Goal: Transaction & Acquisition: Purchase product/service

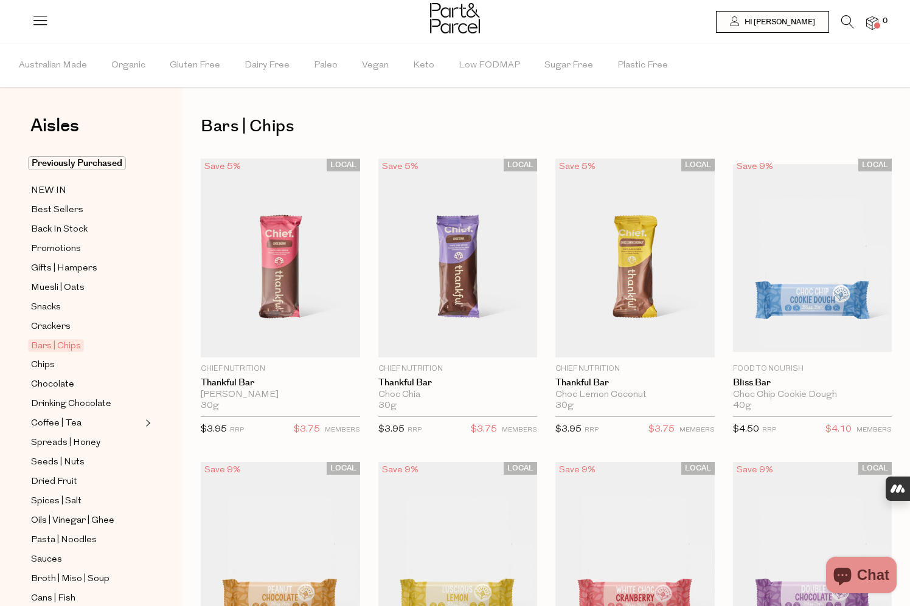
type input "2befox@tuta.io"
click at [289, 270] on img at bounding box center [280, 258] width 159 height 199
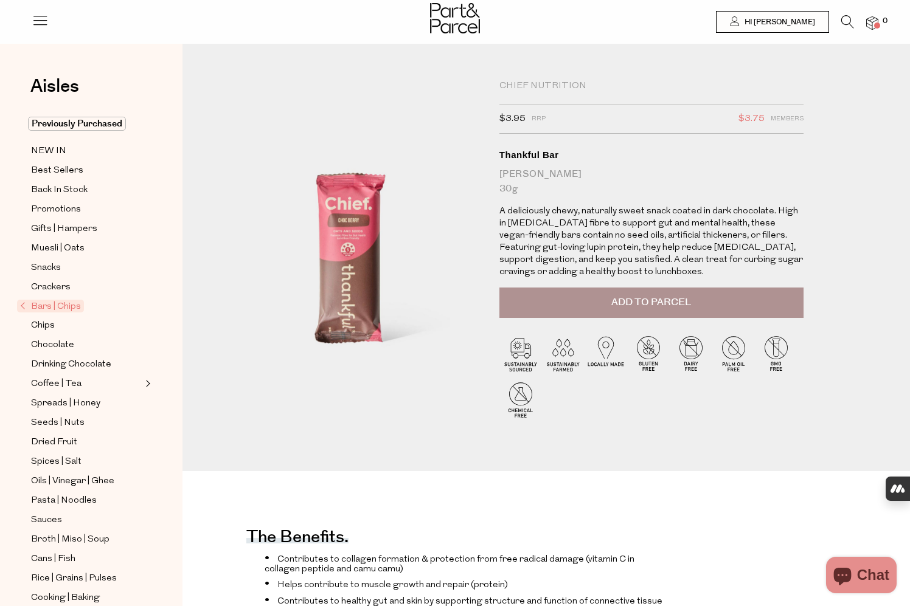
type input "[EMAIL_ADDRESS][DOMAIN_NAME]"
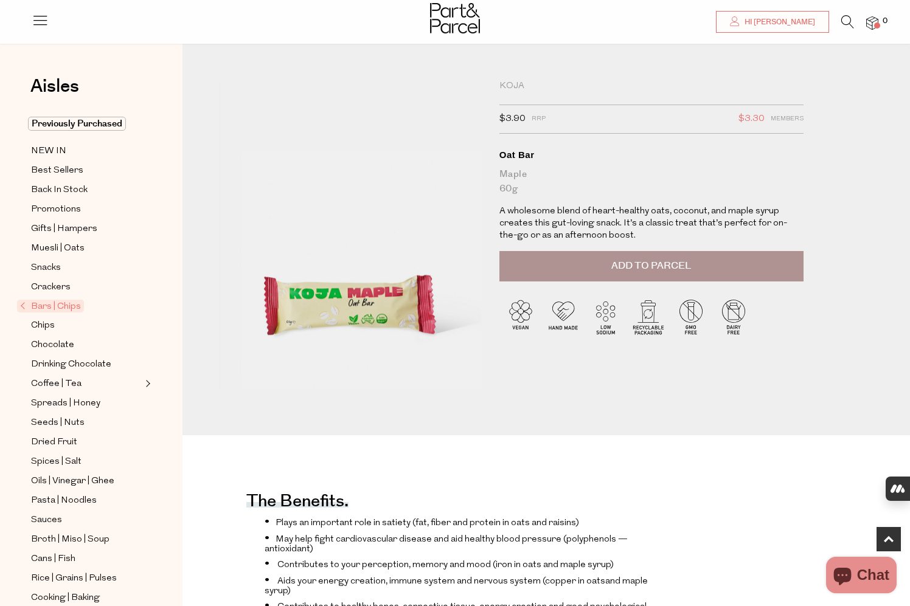
type input "[EMAIL_ADDRESS][DOMAIN_NAME]"
click at [610, 268] on button "Add to Parcel" at bounding box center [651, 266] width 304 height 30
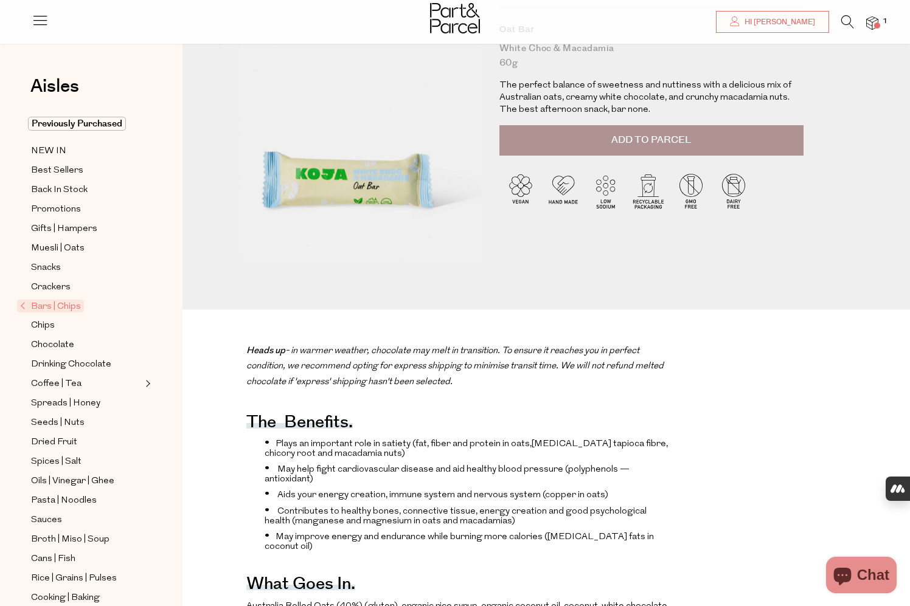
type input "[EMAIL_ADDRESS][DOMAIN_NAME]"
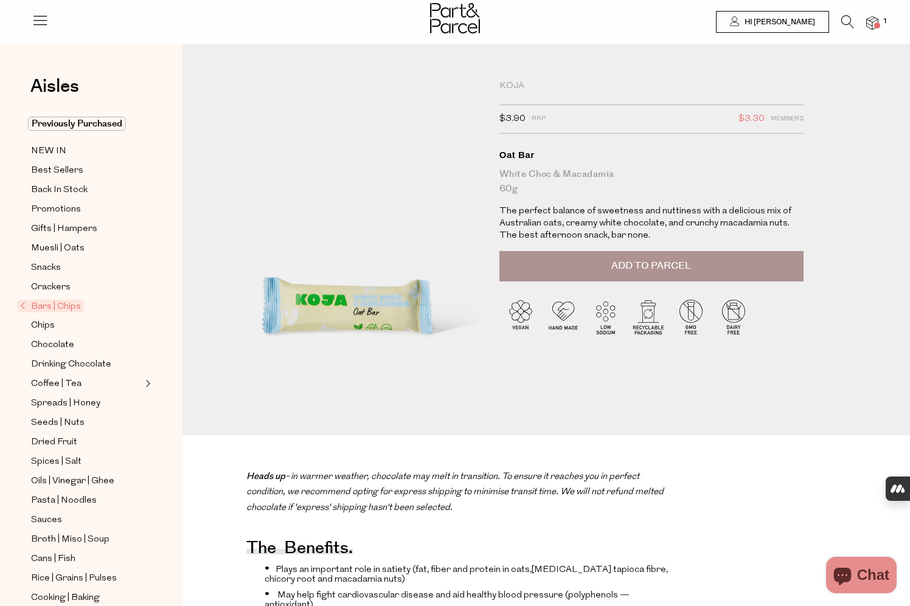
click at [643, 263] on span "Add to Parcel" at bounding box center [651, 266] width 80 height 14
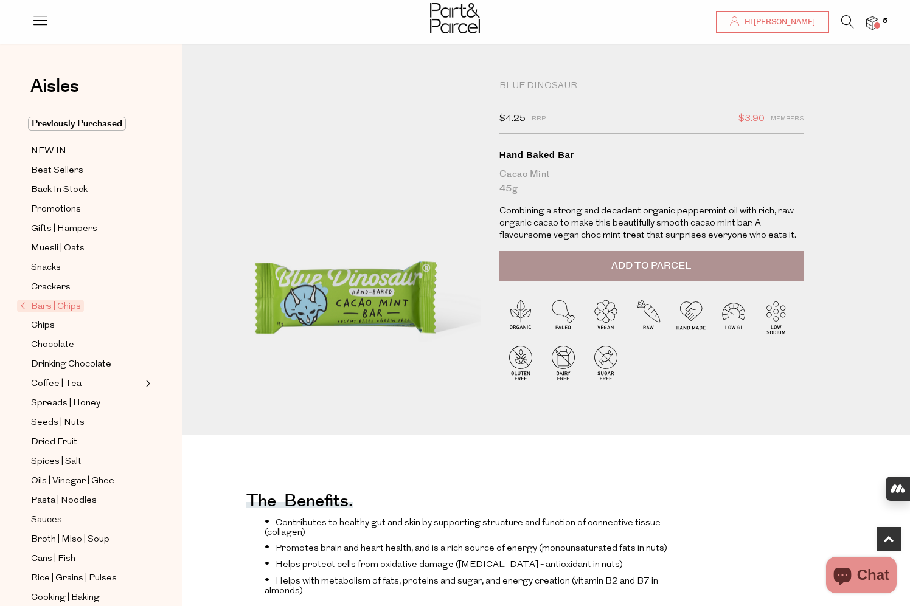
type input "[EMAIL_ADDRESS][DOMAIN_NAME]"
click at [685, 267] on span "Add to Parcel" at bounding box center [651, 266] width 80 height 14
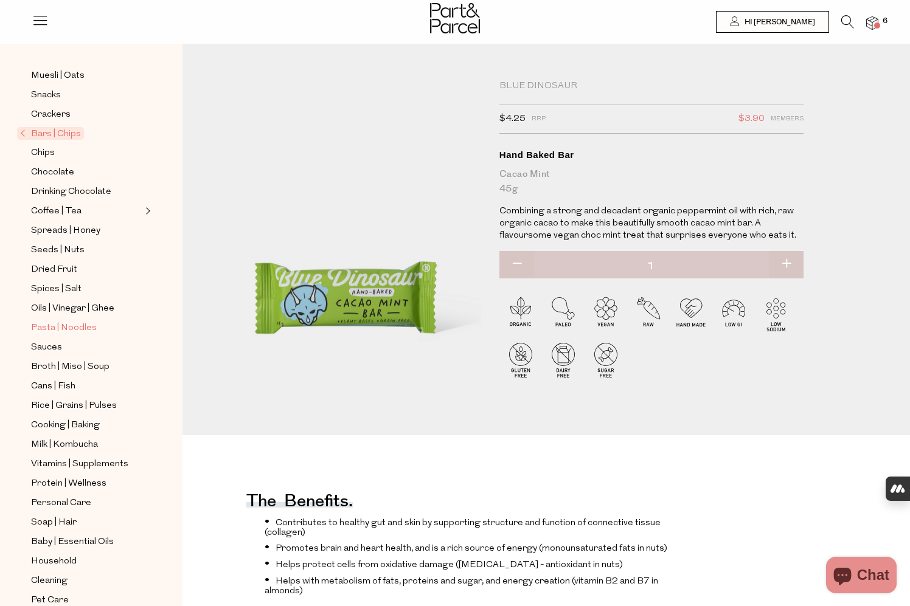
scroll to position [213, 0]
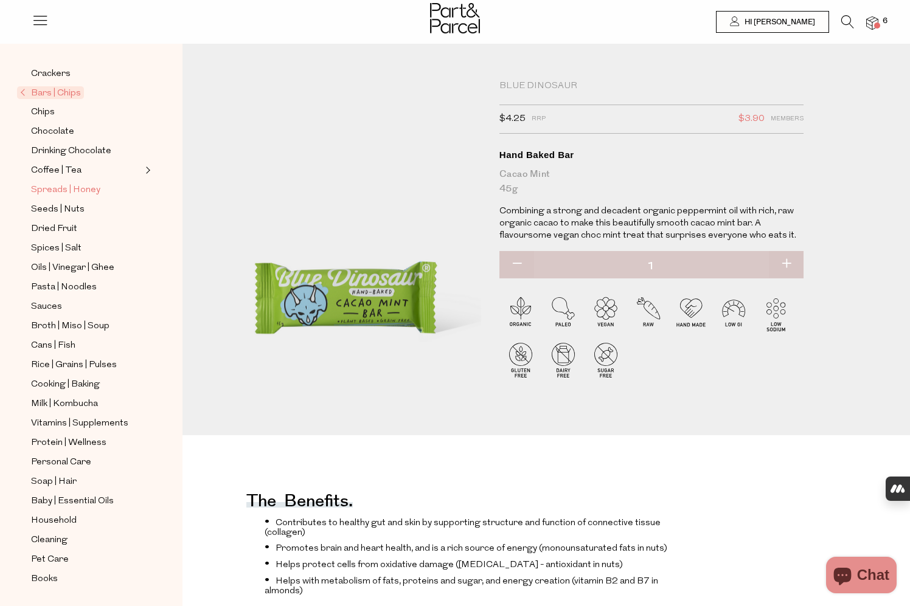
click at [47, 191] on span "Spreads | Honey" at bounding box center [65, 190] width 69 height 15
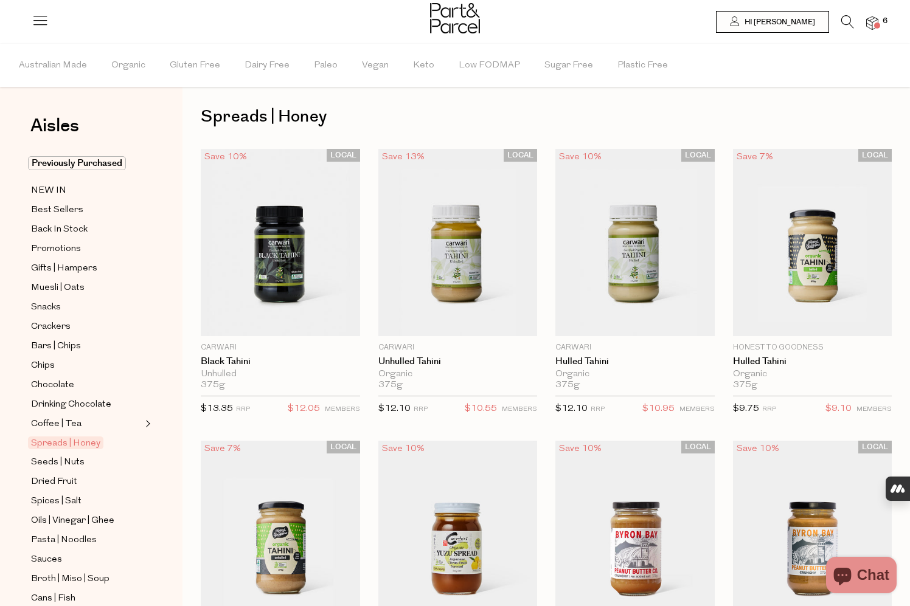
scroll to position [20, 0]
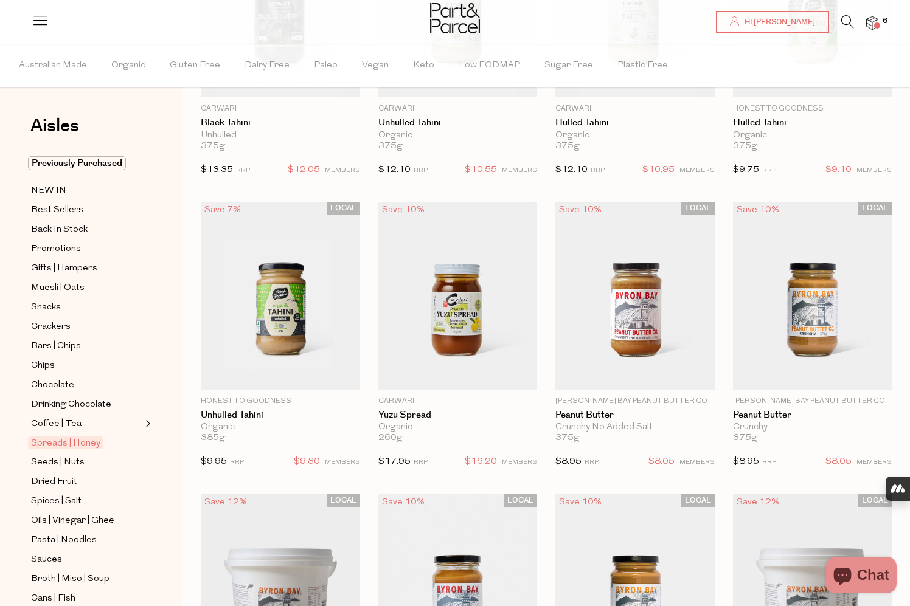
type input "[EMAIL_ADDRESS][DOMAIN_NAME]"
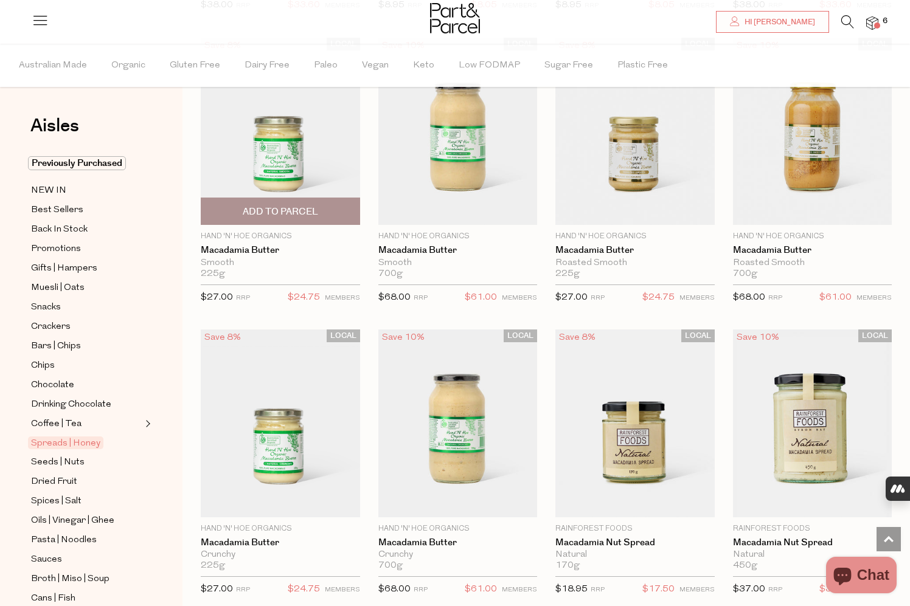
scroll to position [1002, 0]
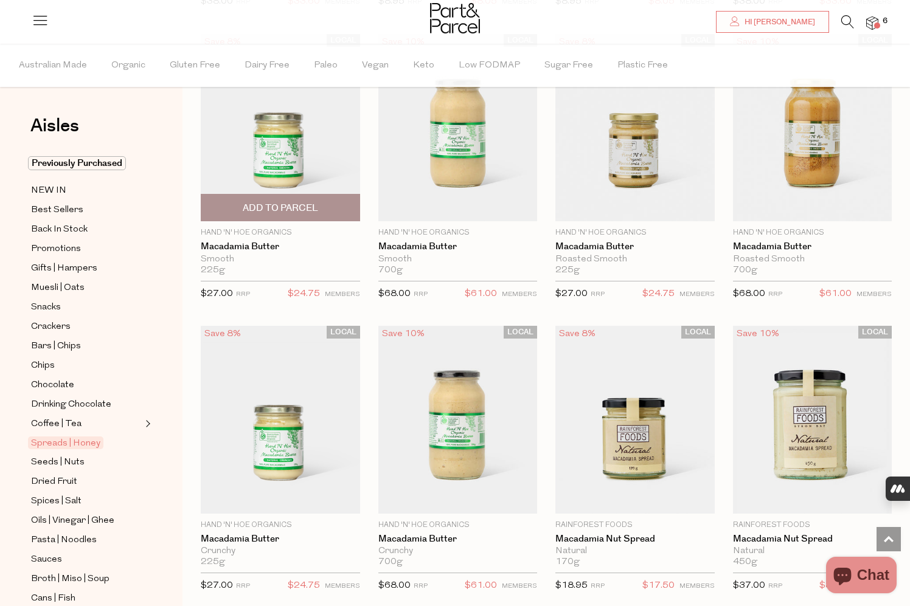
click at [322, 206] on span "Add To Parcel" at bounding box center [280, 208] width 152 height 26
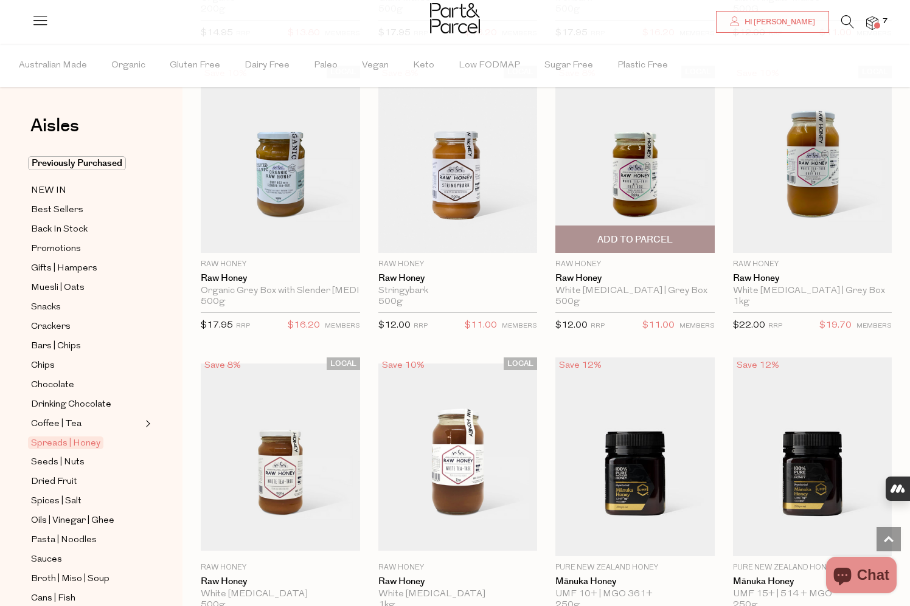
scroll to position [2731, 0]
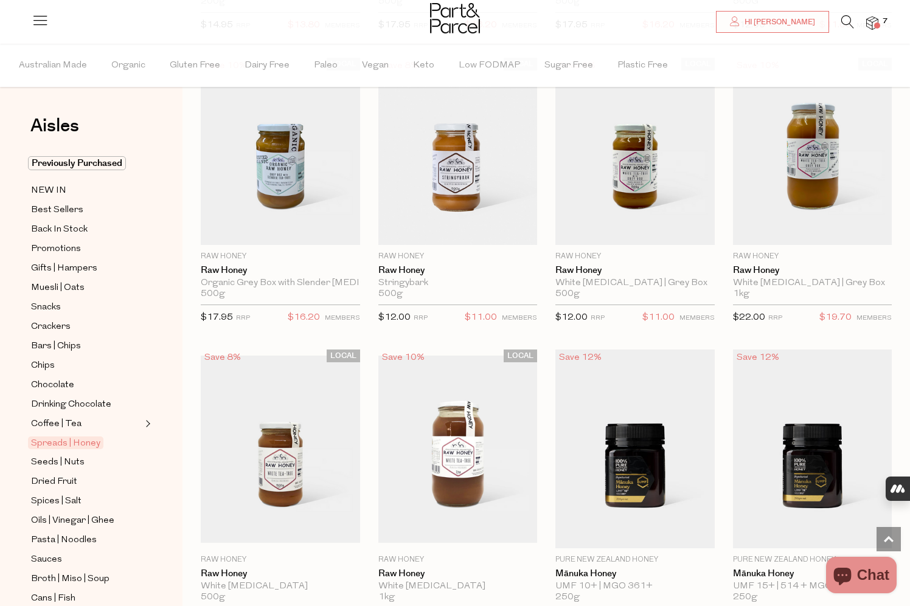
drag, startPoint x: 640, startPoint y: 232, endPoint x: 618, endPoint y: 333, distance: 103.4
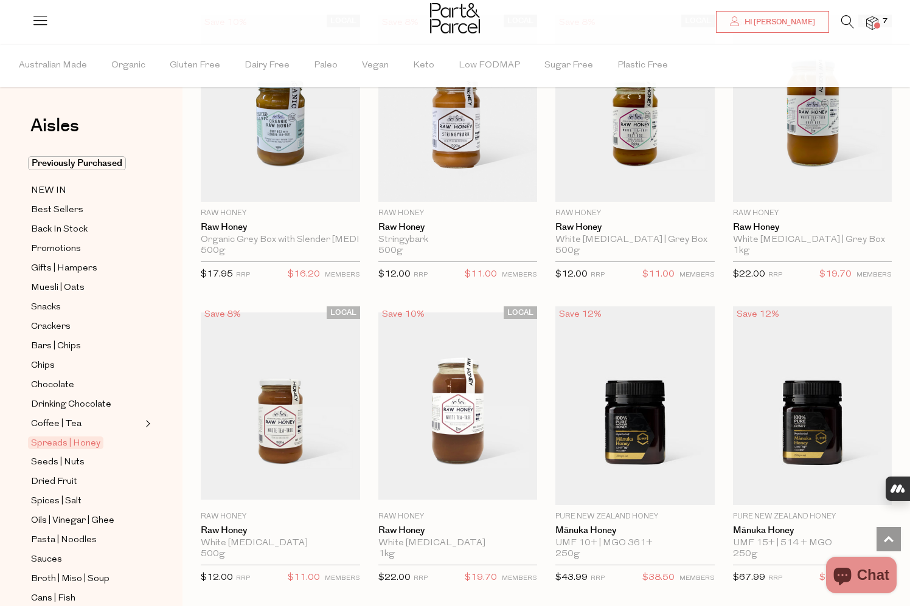
scroll to position [2779, 0]
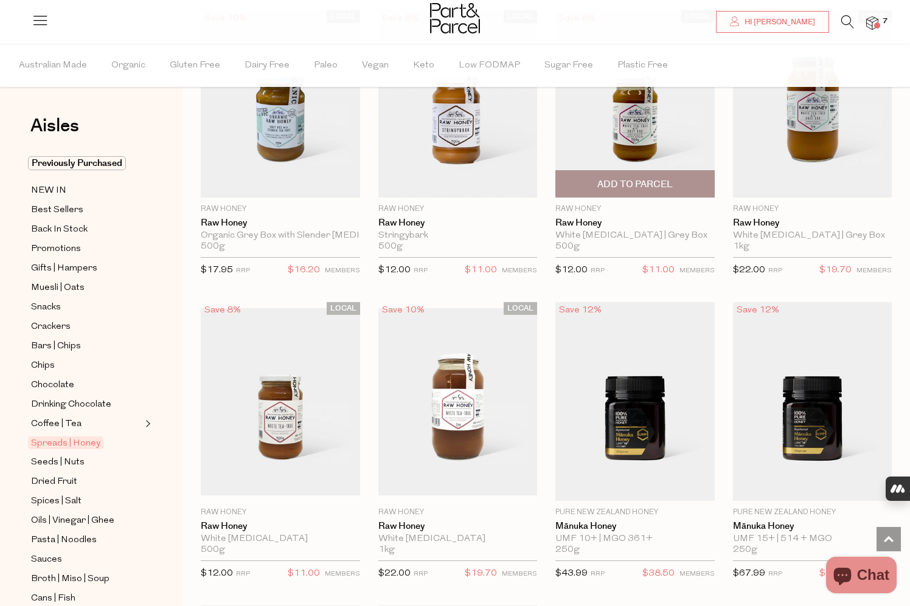
click at [632, 183] on span "Add To Parcel" at bounding box center [634, 184] width 75 height 13
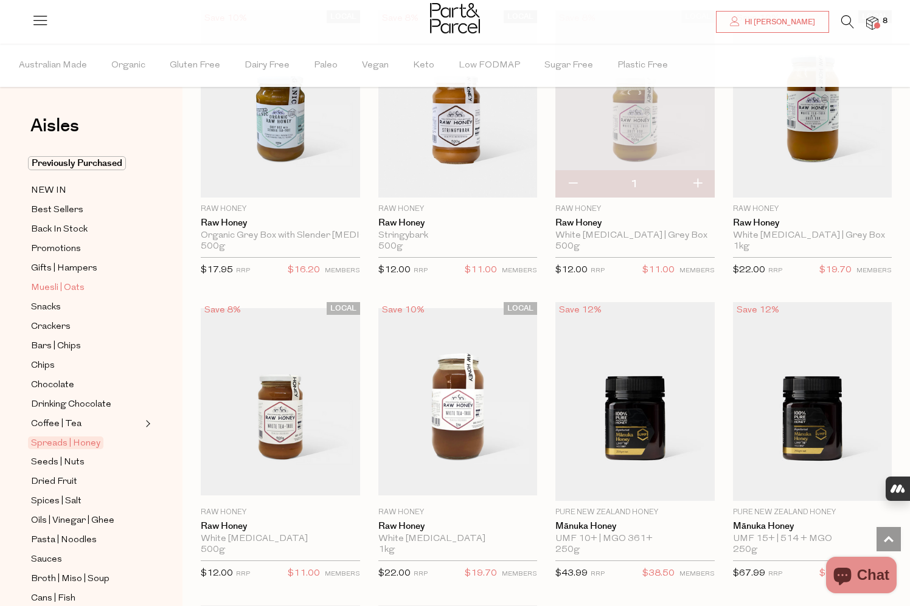
click at [72, 290] on span "Muesli | Oats" at bounding box center [58, 288] width 54 height 15
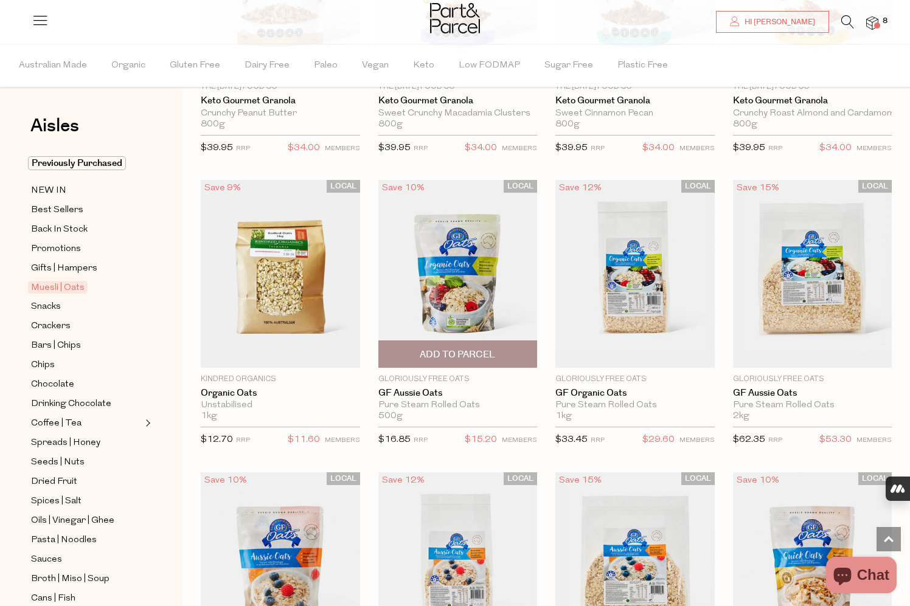
scroll to position [2920, 0]
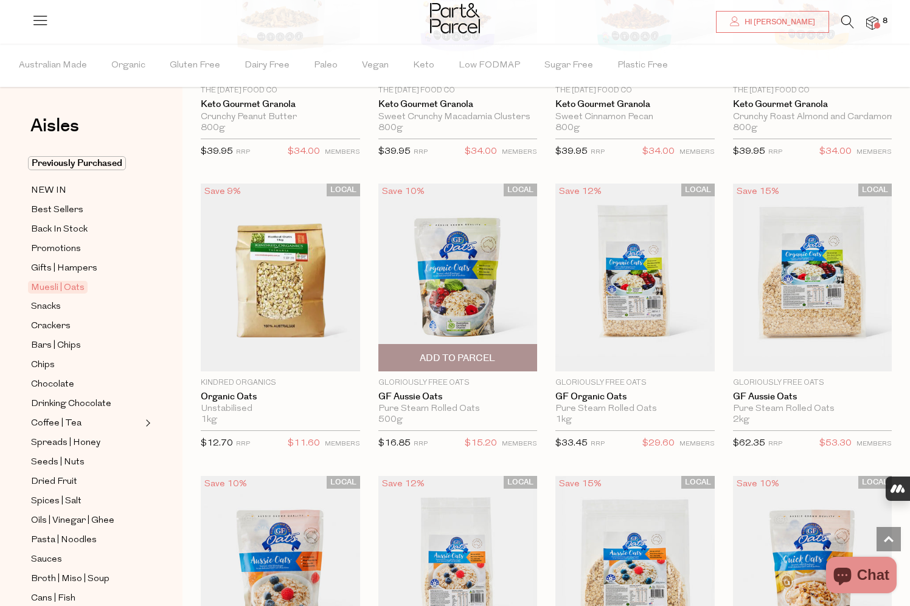
click at [471, 355] on span "Add To Parcel" at bounding box center [457, 358] width 75 height 13
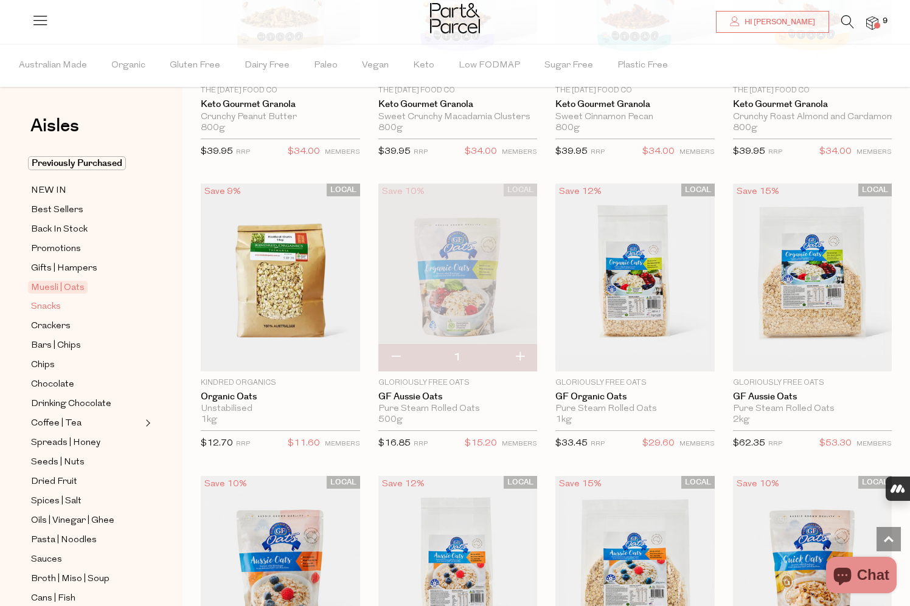
click at [58, 311] on span "Snacks" at bounding box center [46, 307] width 30 height 15
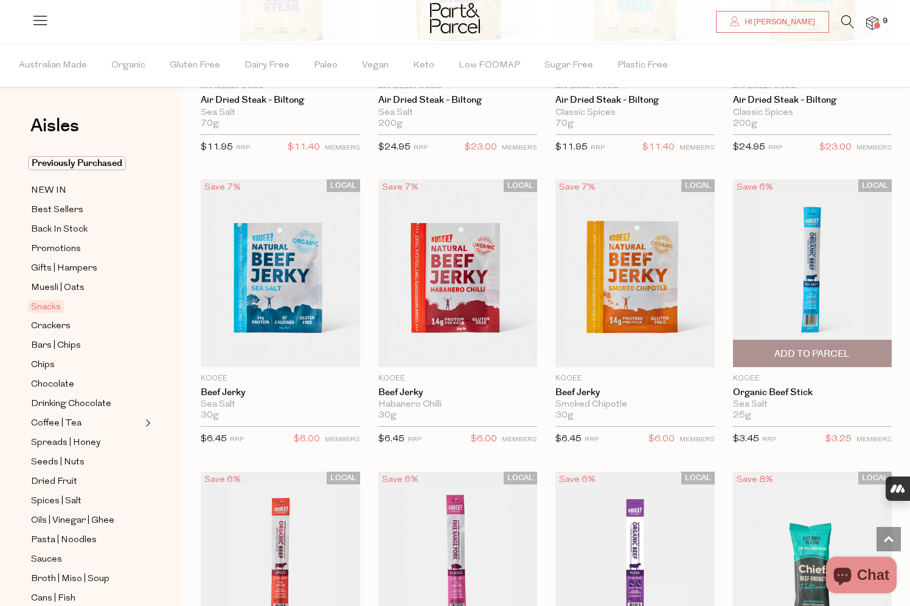
scroll to position [262, 0]
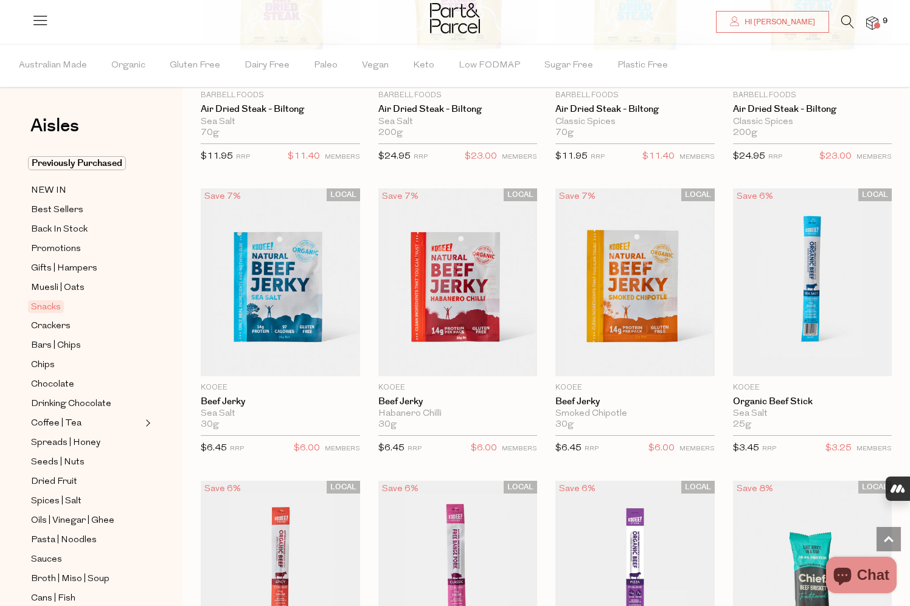
click at [871, 27] on img at bounding box center [872, 23] width 12 height 14
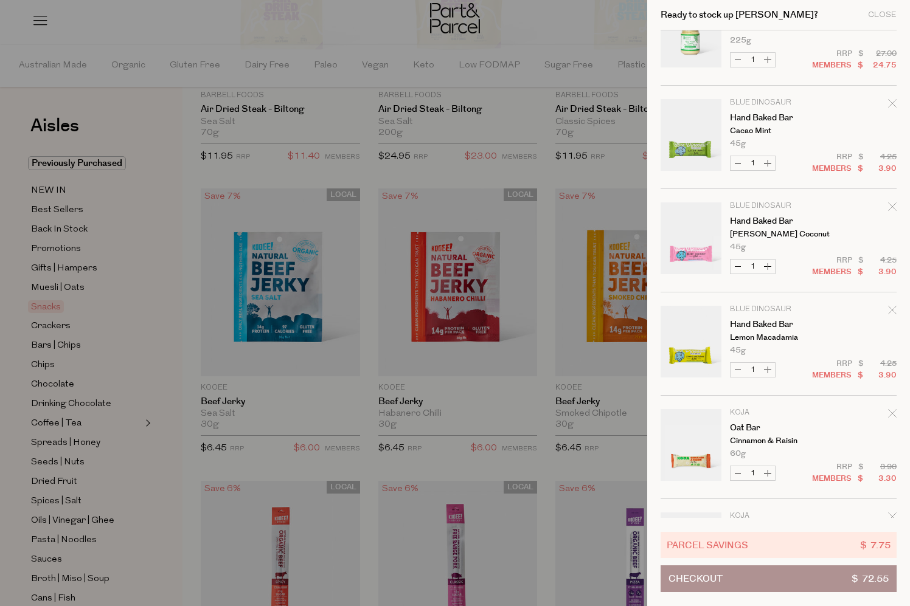
scroll to position [0, 0]
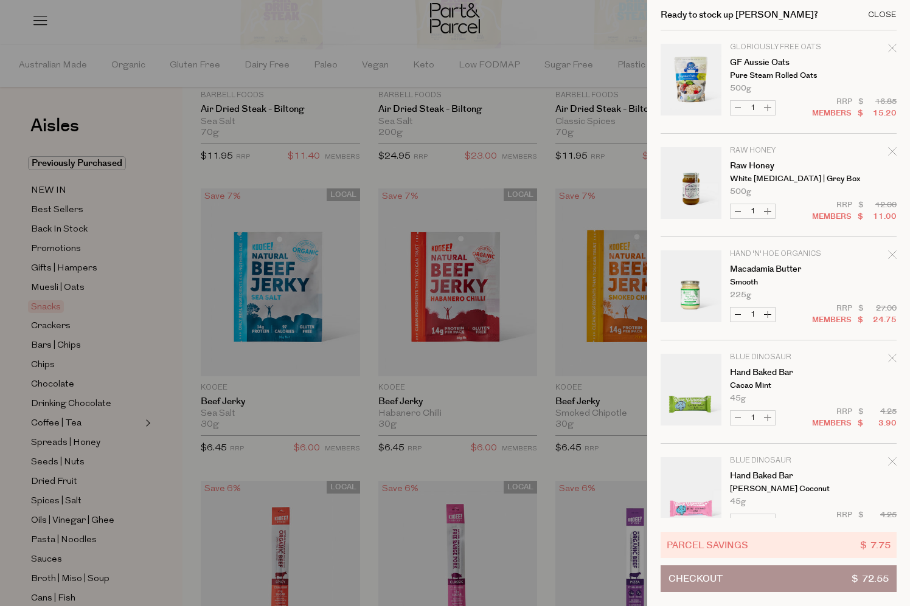
click at [885, 14] on div "Close" at bounding box center [882, 15] width 29 height 8
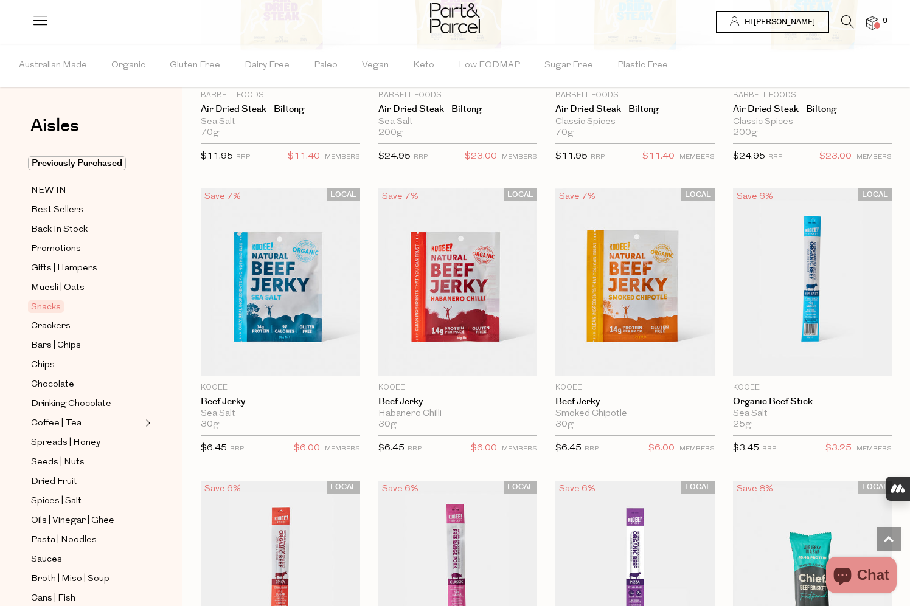
click at [800, 24] on span "Hi [PERSON_NAME]" at bounding box center [778, 22] width 74 height 10
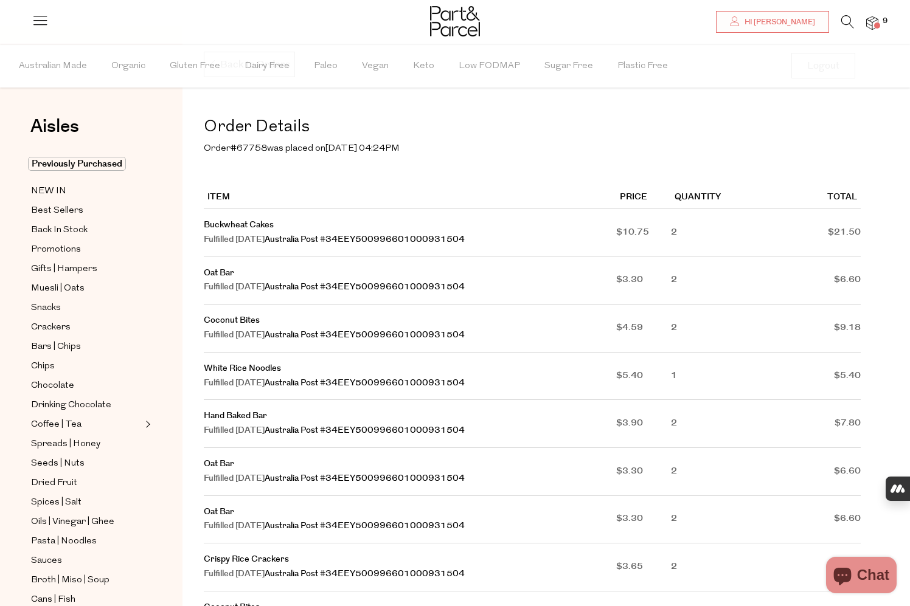
type input "[EMAIL_ADDRESS][DOMAIN_NAME]"
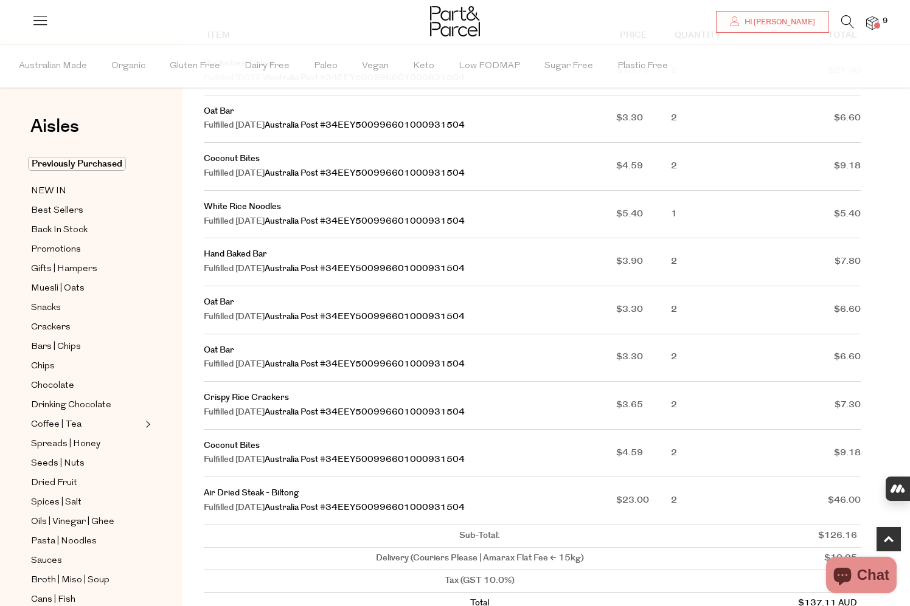
scroll to position [260, 0]
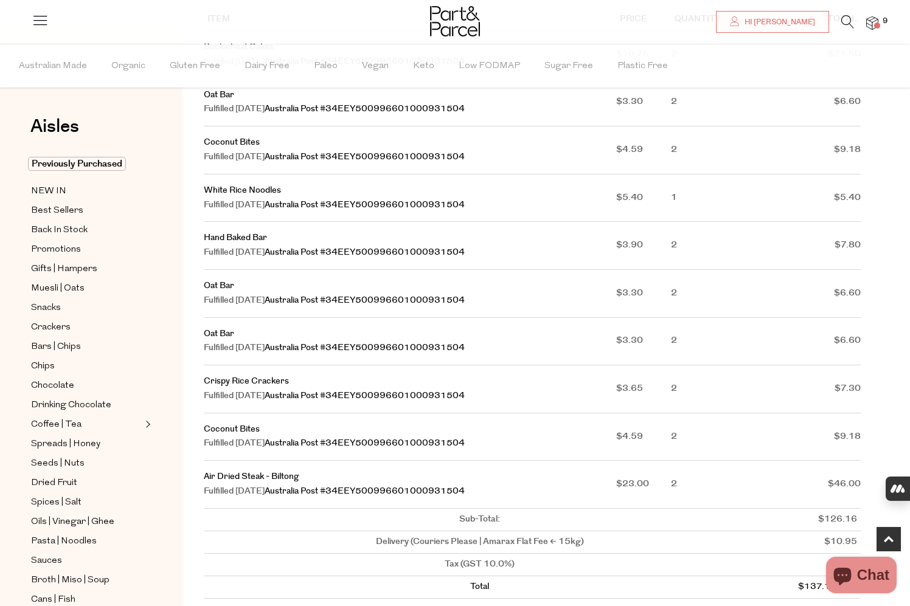
click at [340, 480] on td "Air Dried Steak - Biltong Fulfilled July 28, 2025 Australia Post #34EEY50099660…" at bounding box center [410, 485] width 412 height 48
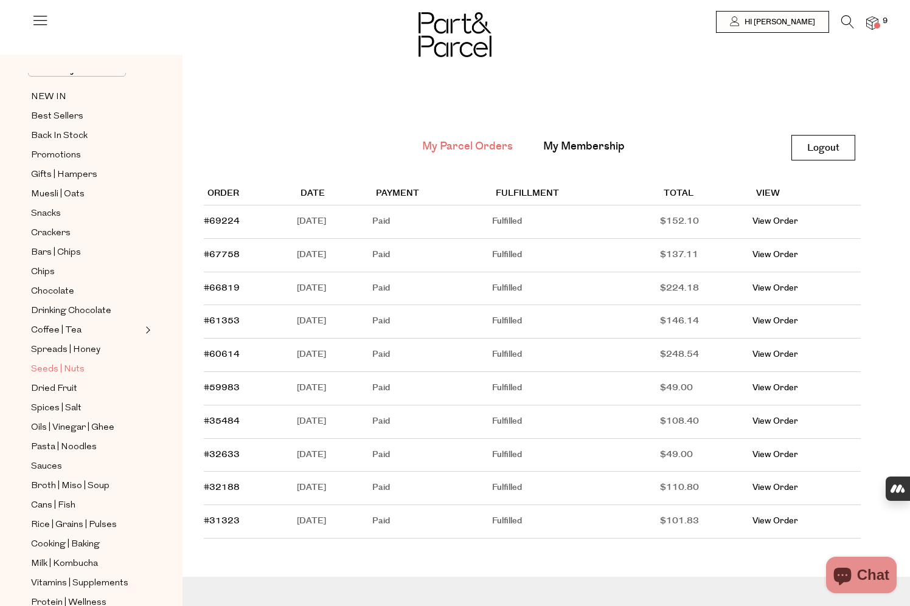
type input "[EMAIL_ADDRESS][DOMAIN_NAME]"
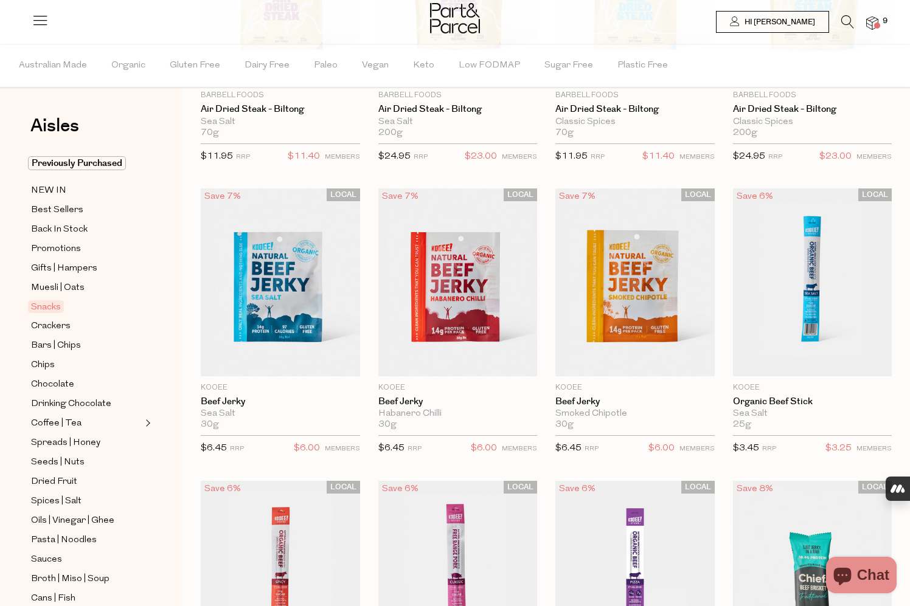
type input "[EMAIL_ADDRESS][DOMAIN_NAME]"
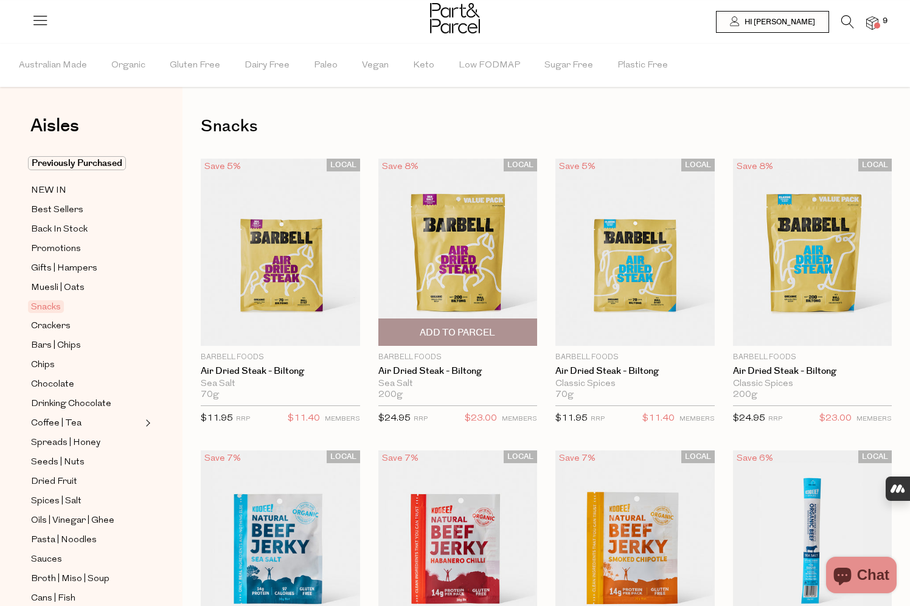
click at [453, 331] on span "Add To Parcel" at bounding box center [457, 333] width 75 height 13
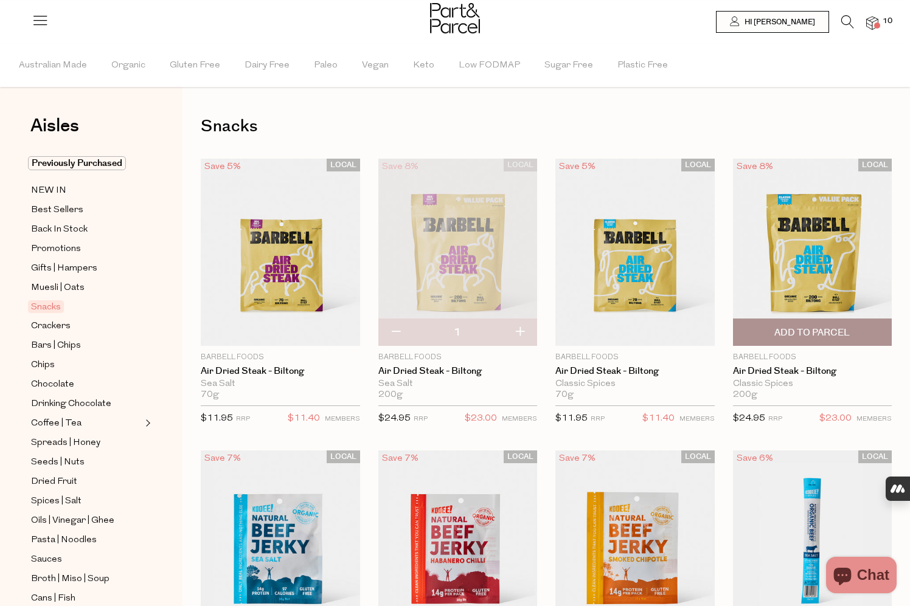
click at [826, 334] on span "Add To Parcel" at bounding box center [811, 333] width 75 height 13
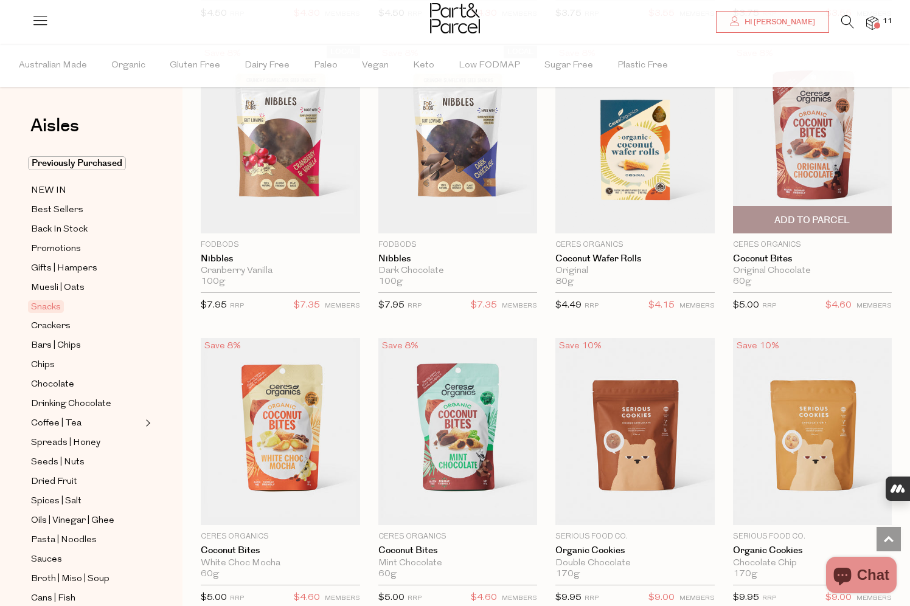
scroll to position [2165, 0]
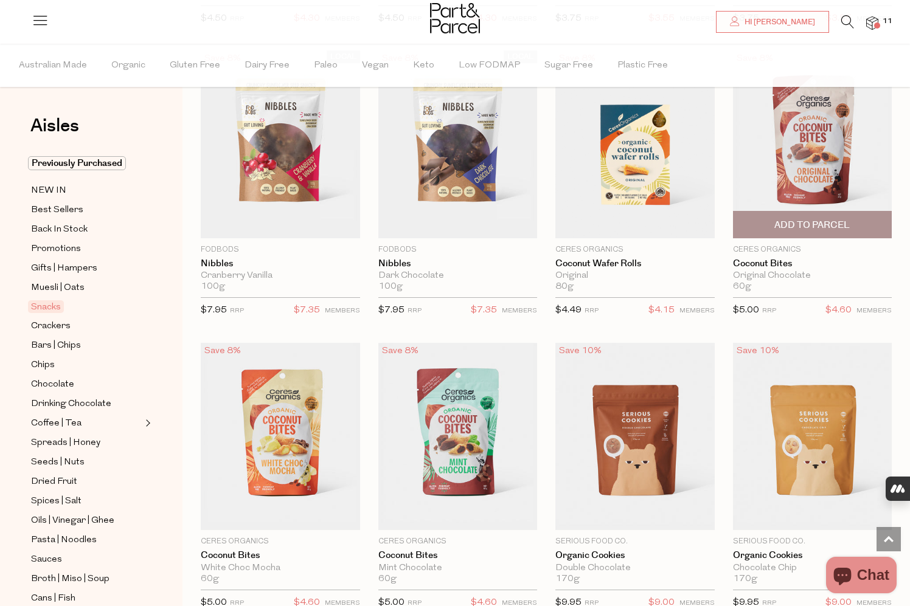
click at [824, 160] on img at bounding box center [812, 144] width 159 height 188
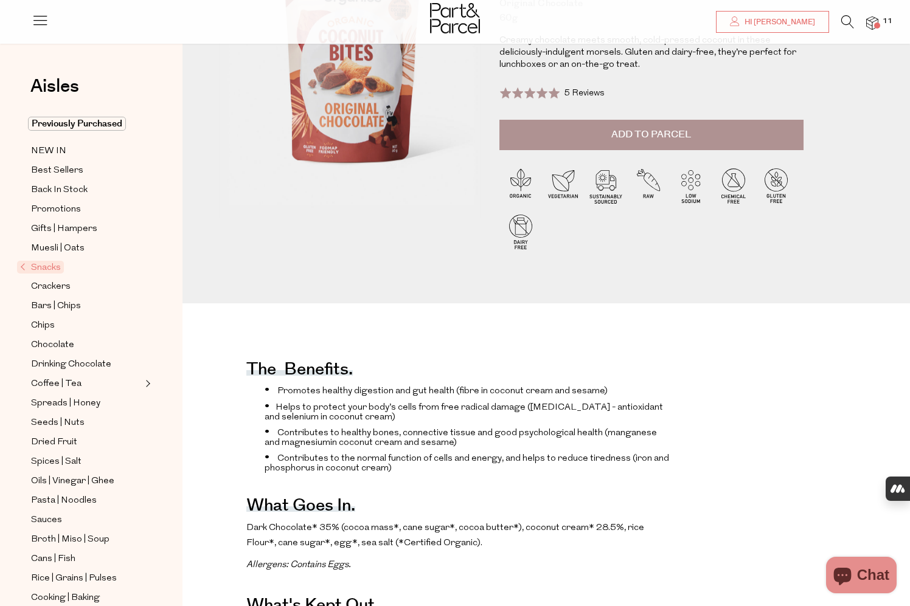
scroll to position [180, 0]
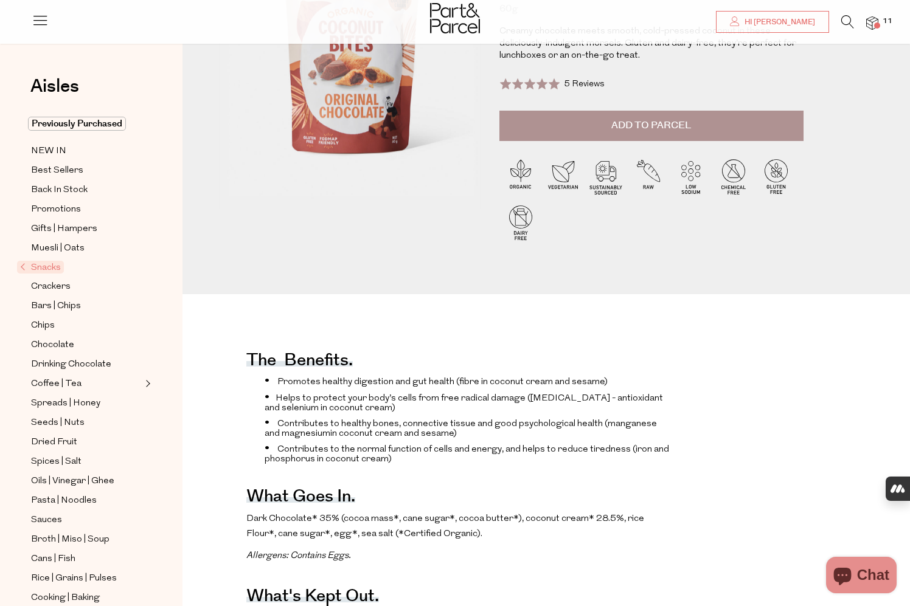
type input "[EMAIL_ADDRESS][DOMAIN_NAME]"
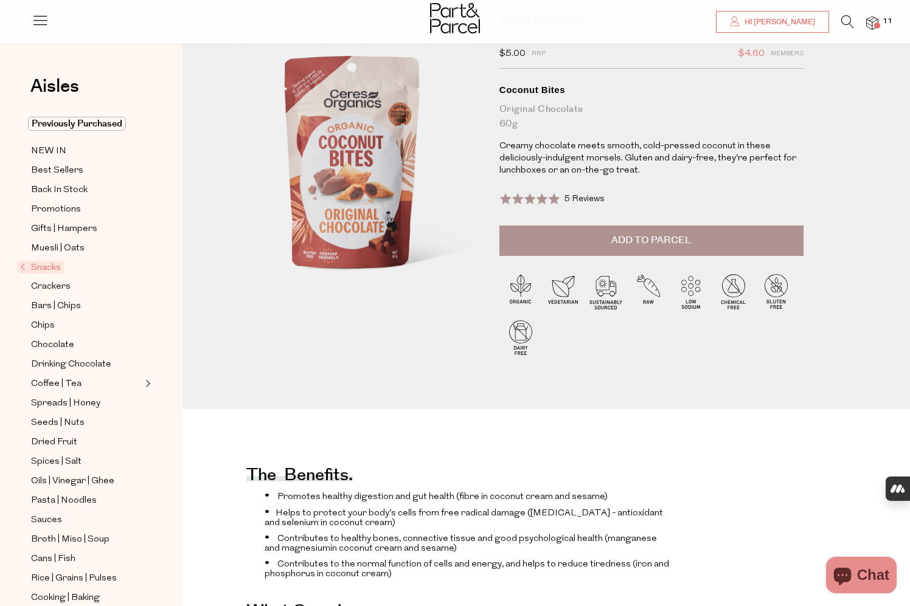
scroll to position [61, 0]
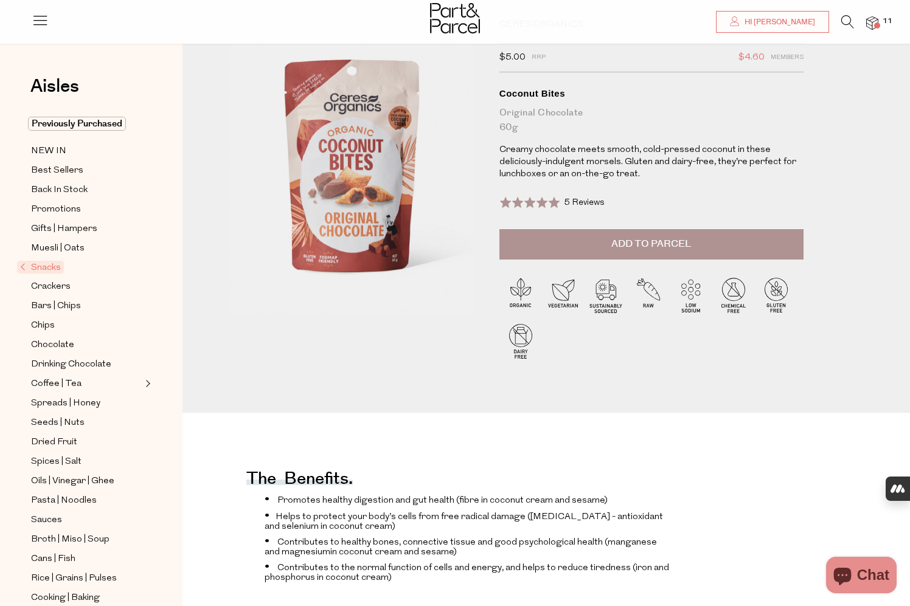
click at [648, 246] on span "Add to Parcel" at bounding box center [651, 244] width 80 height 14
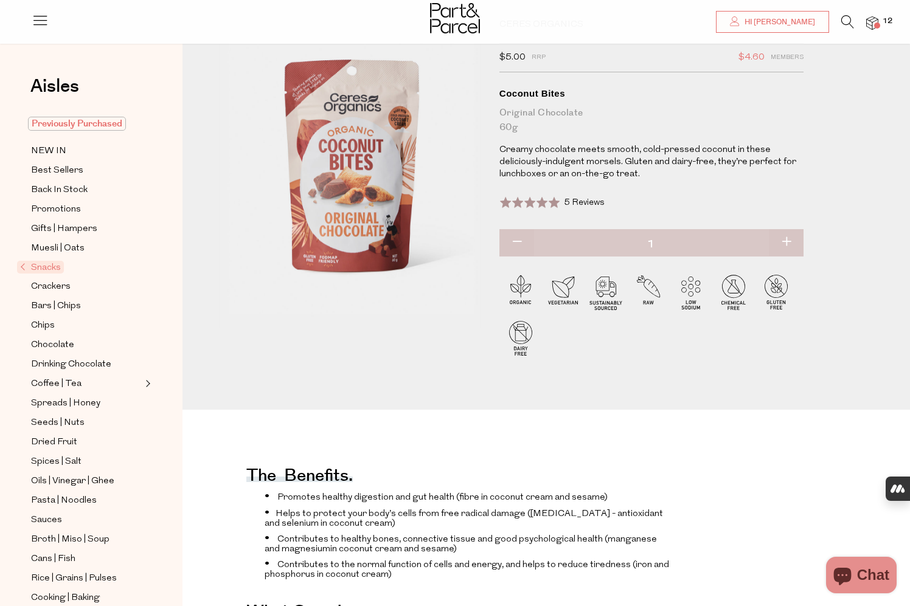
click at [77, 127] on span "Previously Purchased" at bounding box center [77, 124] width 98 height 14
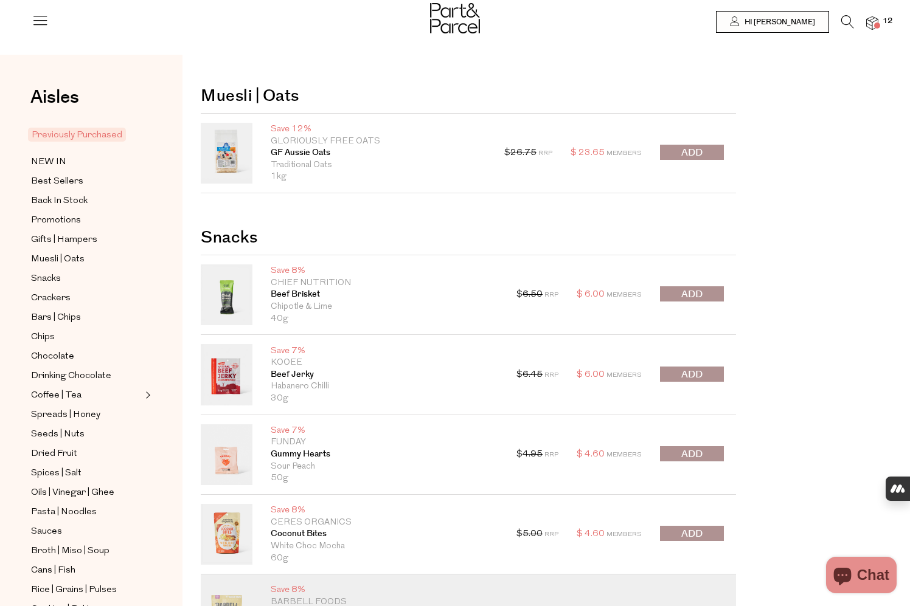
type input "[EMAIL_ADDRESS][DOMAIN_NAME]"
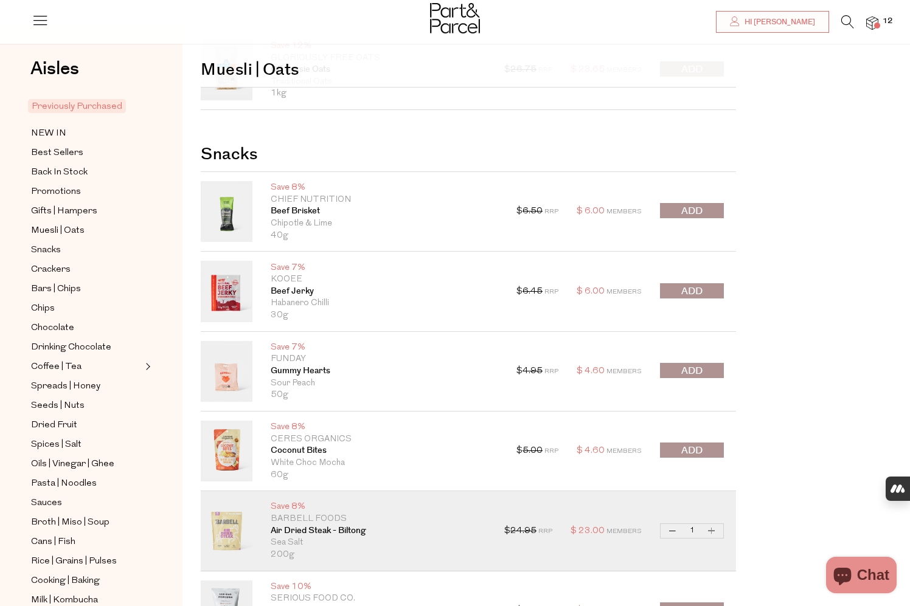
scroll to position [90, 0]
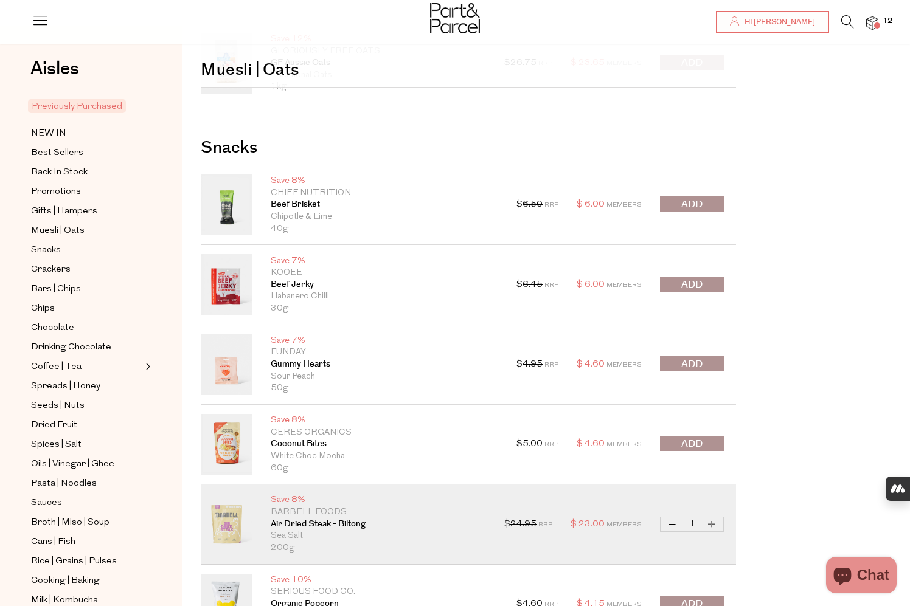
click at [687, 443] on span "submit" at bounding box center [691, 444] width 21 height 14
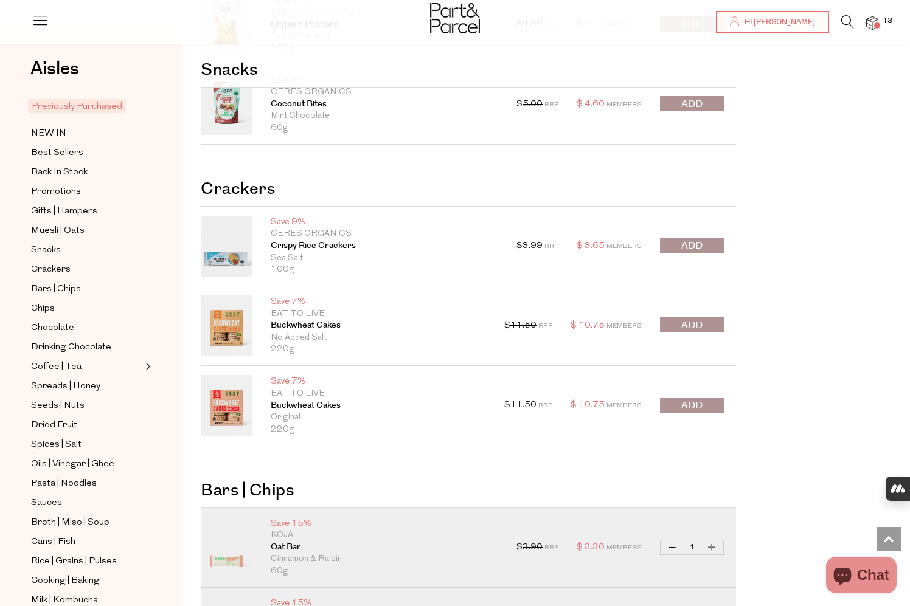
scroll to position [835, 0]
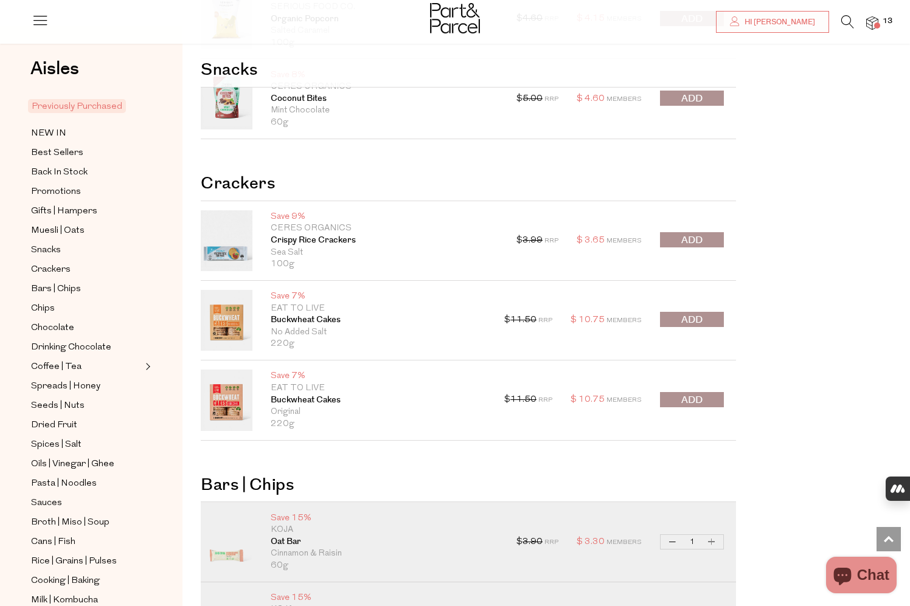
click at [701, 243] on span "submit" at bounding box center [691, 241] width 21 height 14
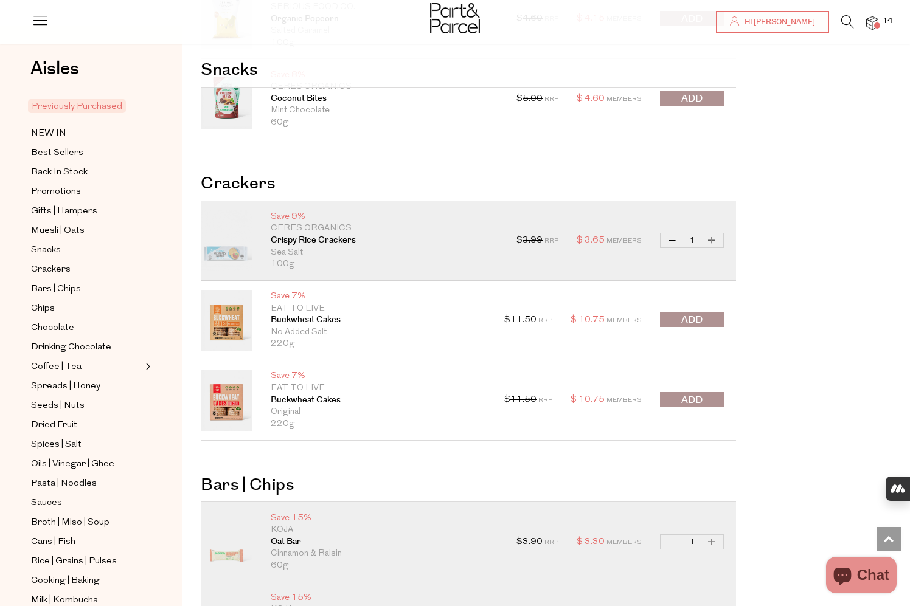
click at [689, 397] on span "submit" at bounding box center [691, 401] width 21 height 14
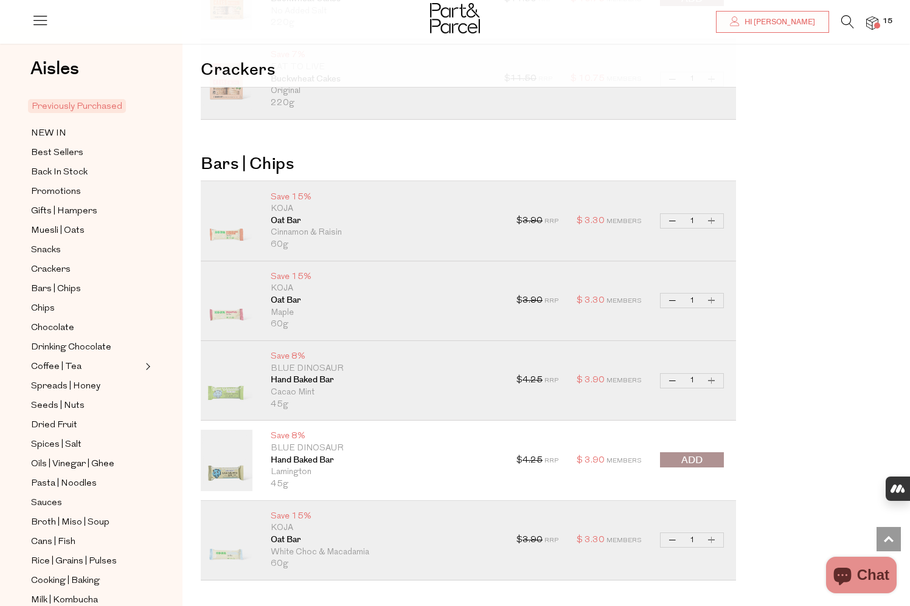
scroll to position [1267, 0]
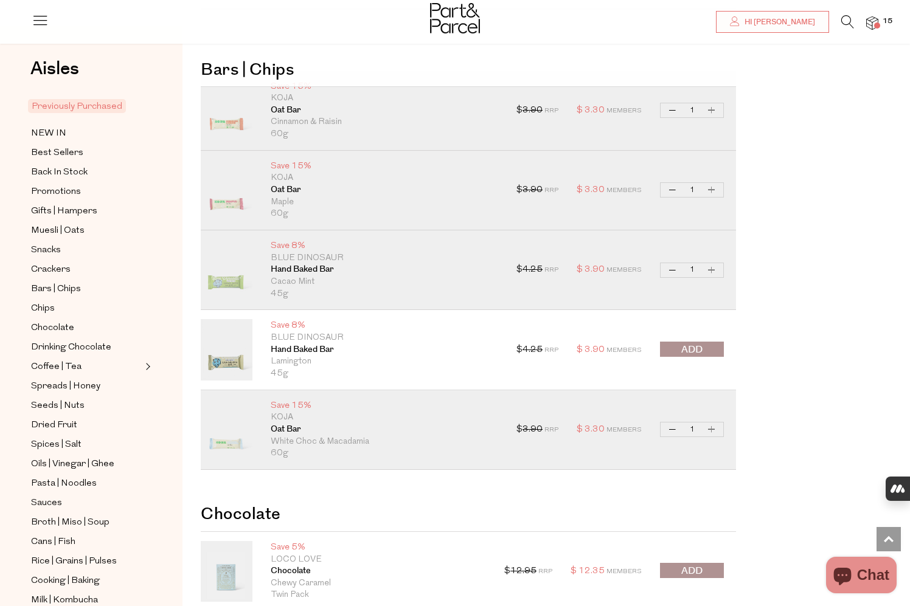
click at [688, 347] on span "submit" at bounding box center [691, 350] width 21 height 14
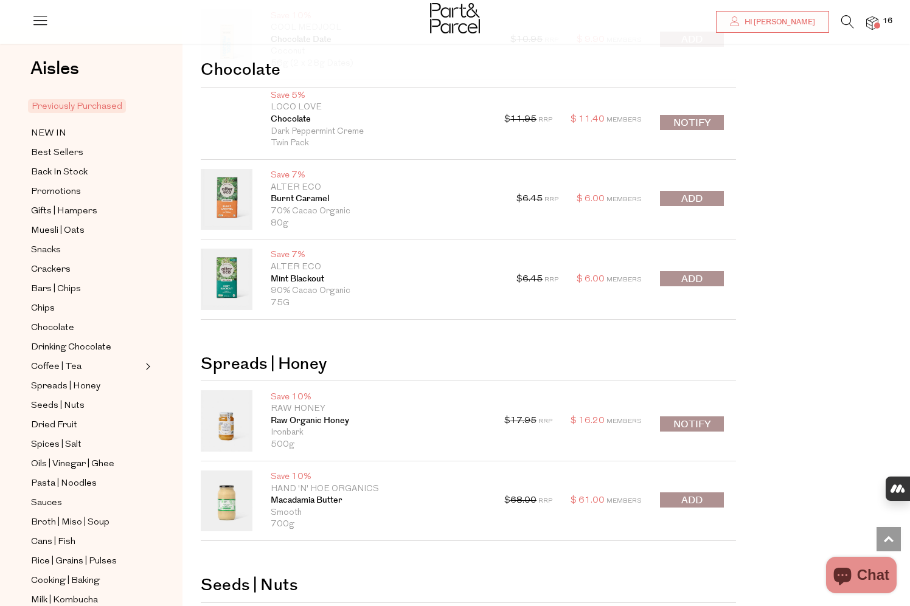
scroll to position [1972, 0]
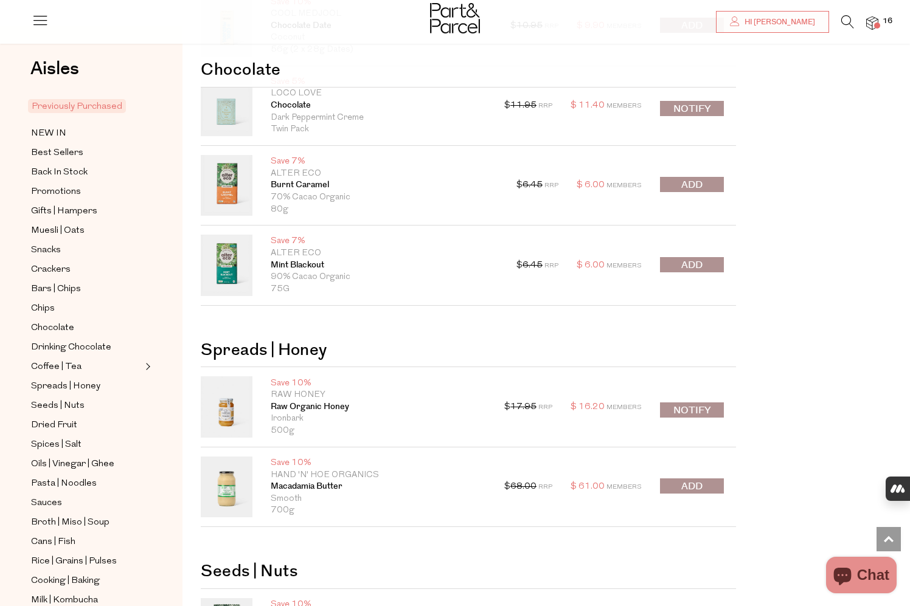
click at [690, 182] on span "submit" at bounding box center [691, 185] width 21 height 14
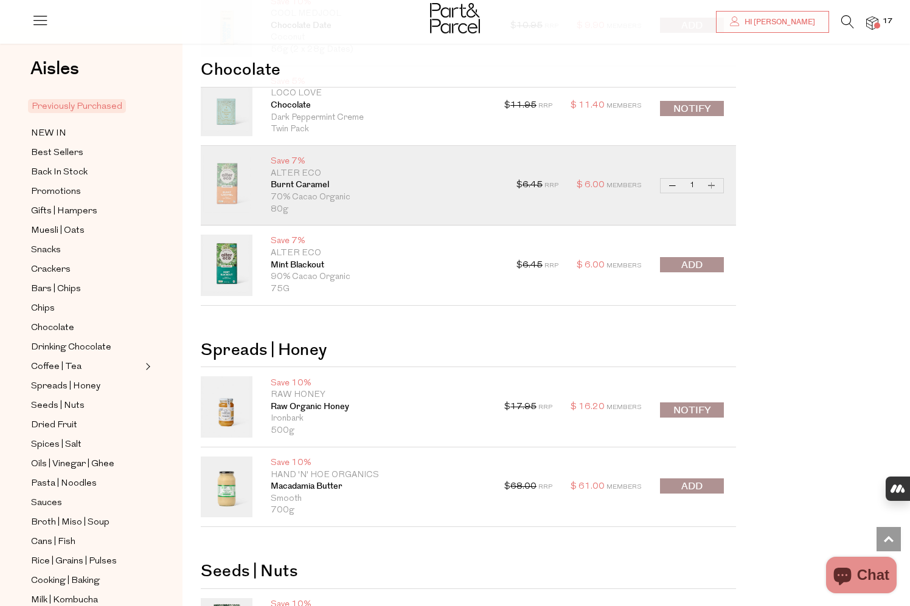
click at [697, 262] on span "submit" at bounding box center [691, 265] width 21 height 14
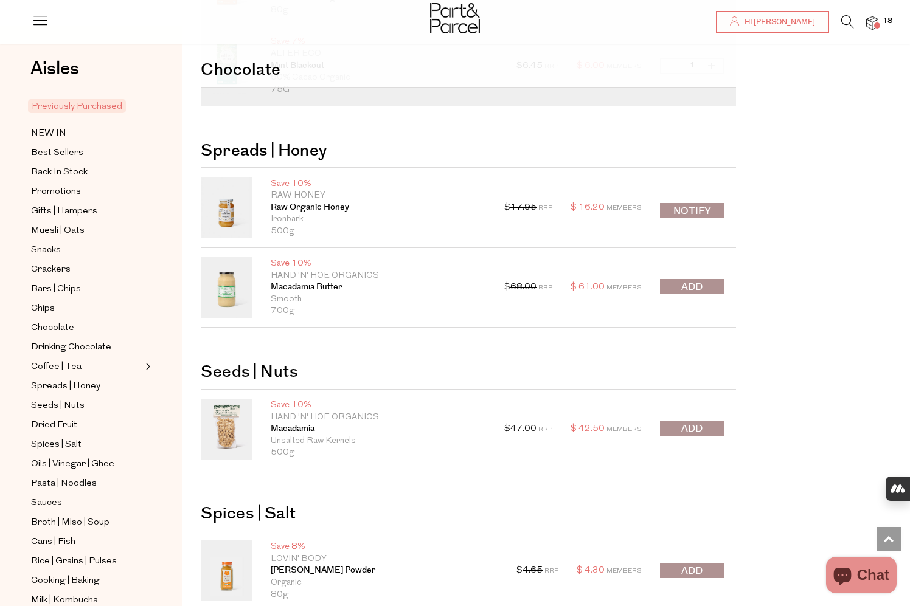
scroll to position [2176, 0]
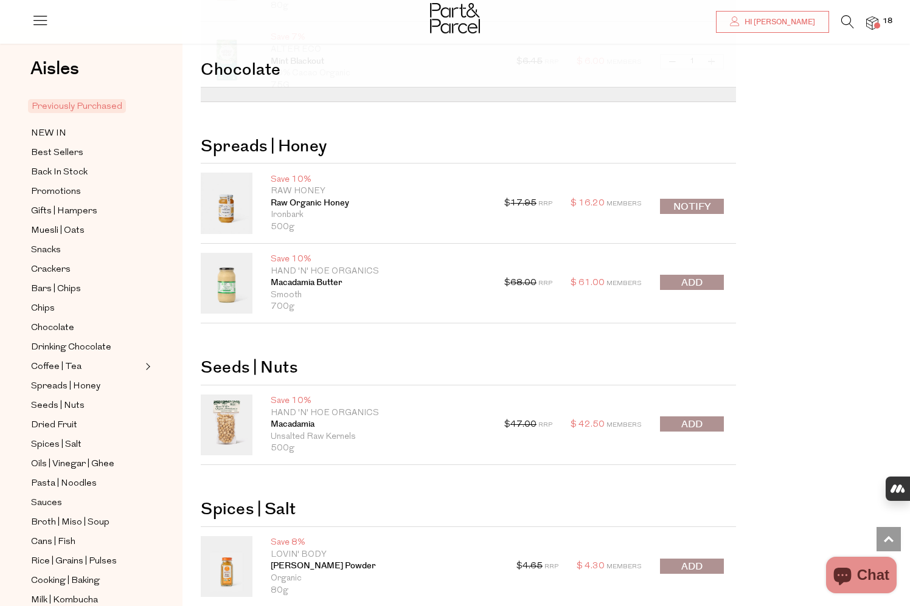
click at [686, 424] on span "submit" at bounding box center [691, 425] width 21 height 14
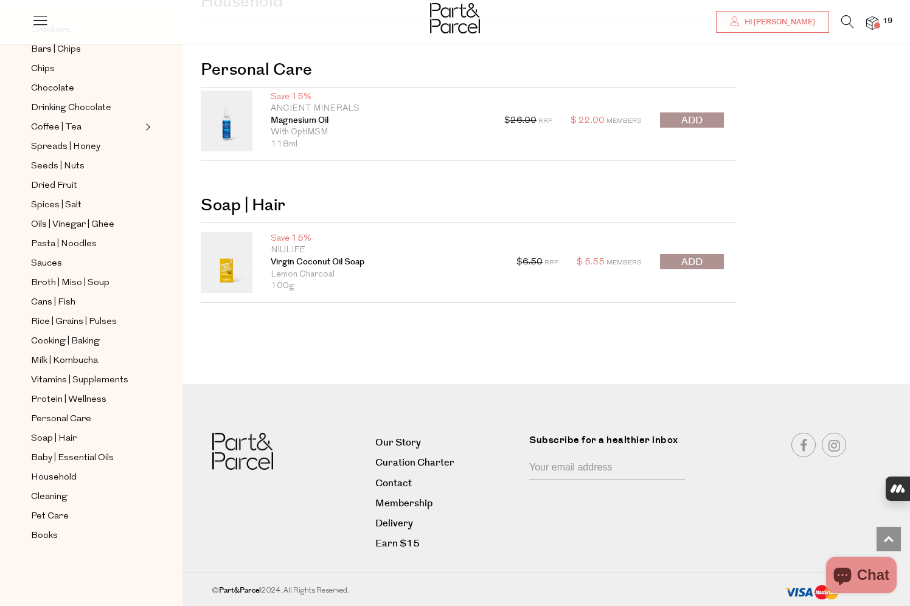
scroll to position [0, 0]
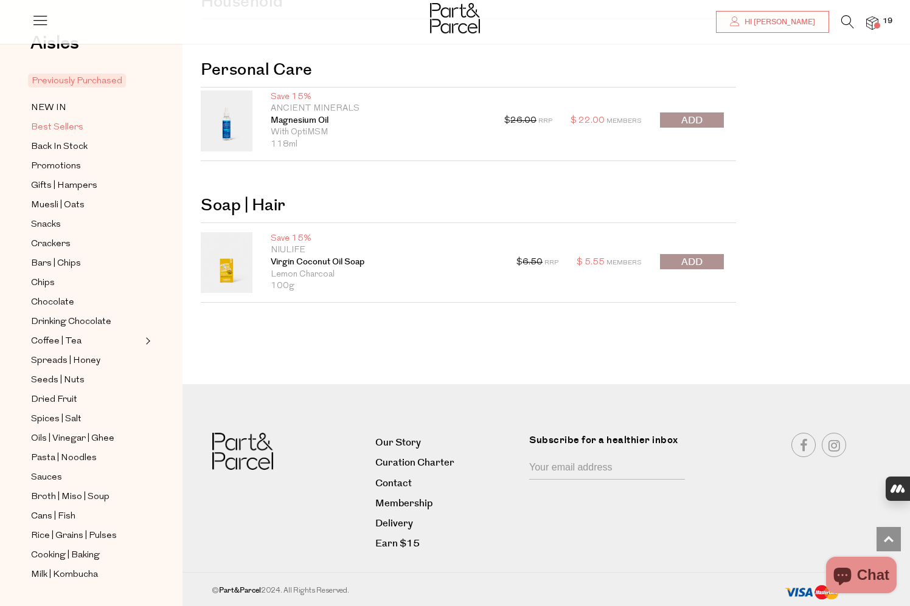
click at [67, 120] on span "Best Sellers" at bounding box center [57, 127] width 52 height 15
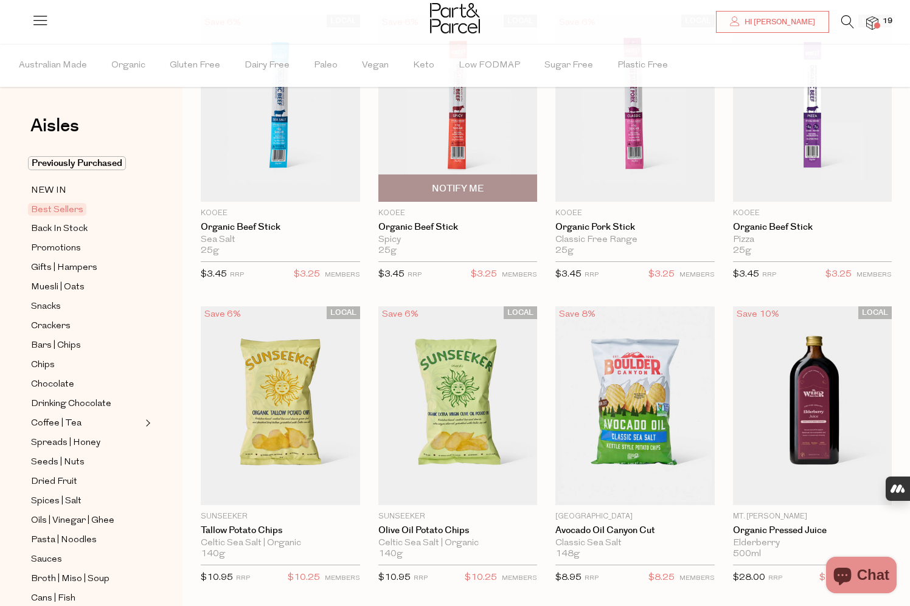
type input "[EMAIL_ADDRESS][DOMAIN_NAME]"
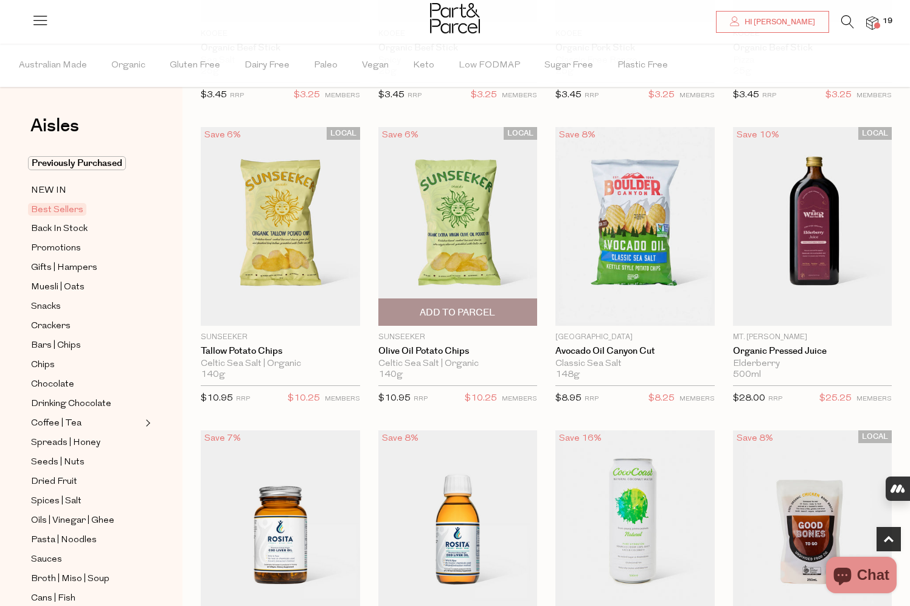
scroll to position [325, 0]
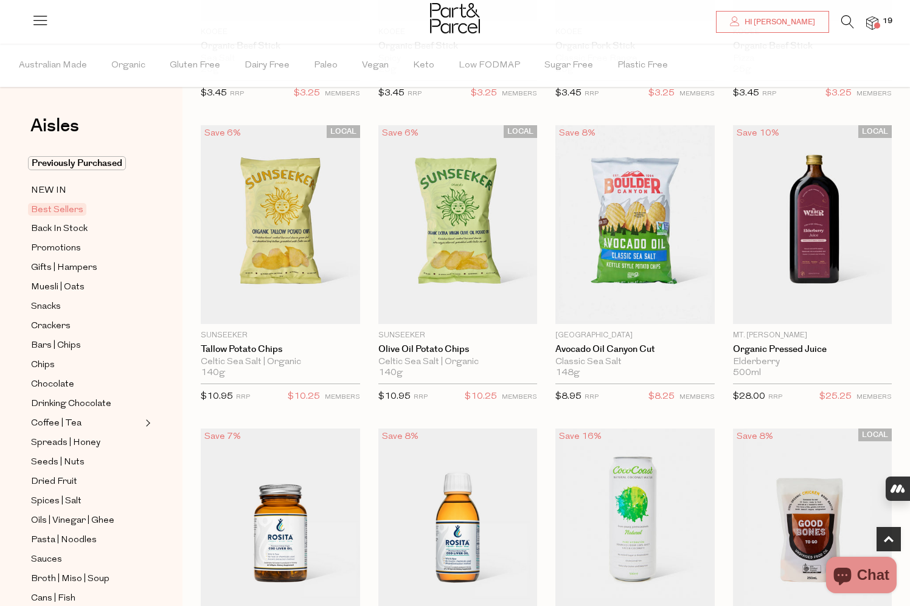
click at [883, 18] on span "19" at bounding box center [887, 21] width 16 height 11
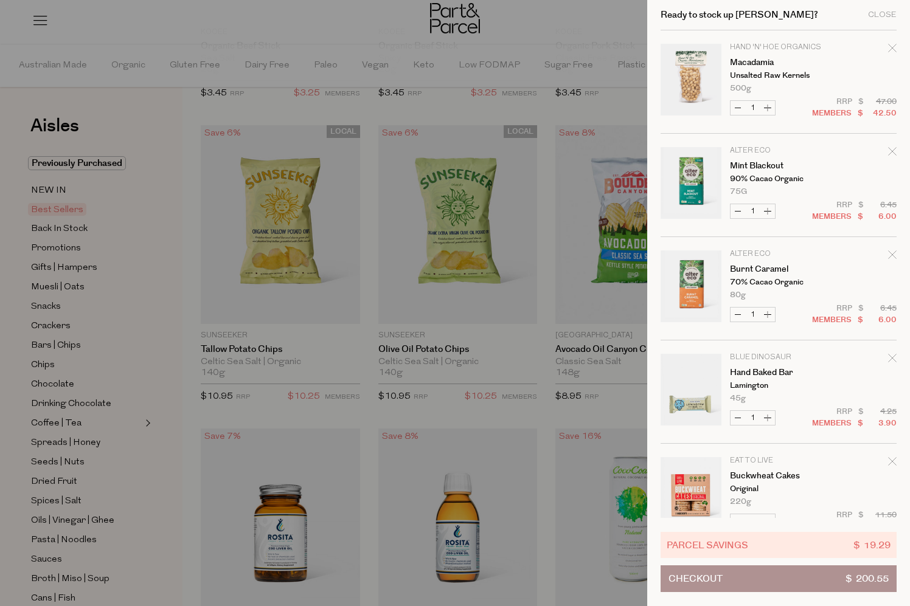
click at [522, 336] on div at bounding box center [455, 303] width 910 height 606
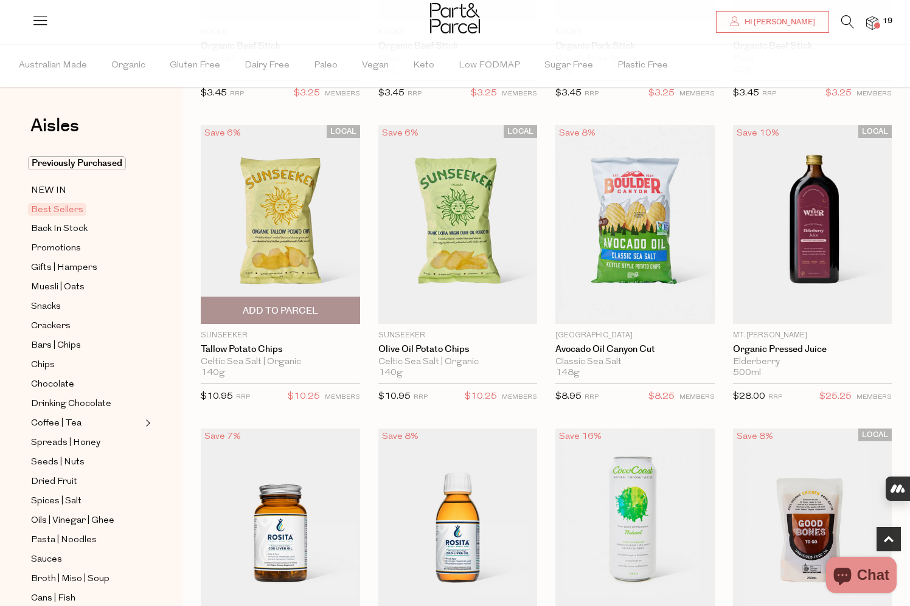
click at [290, 235] on img at bounding box center [280, 224] width 159 height 199
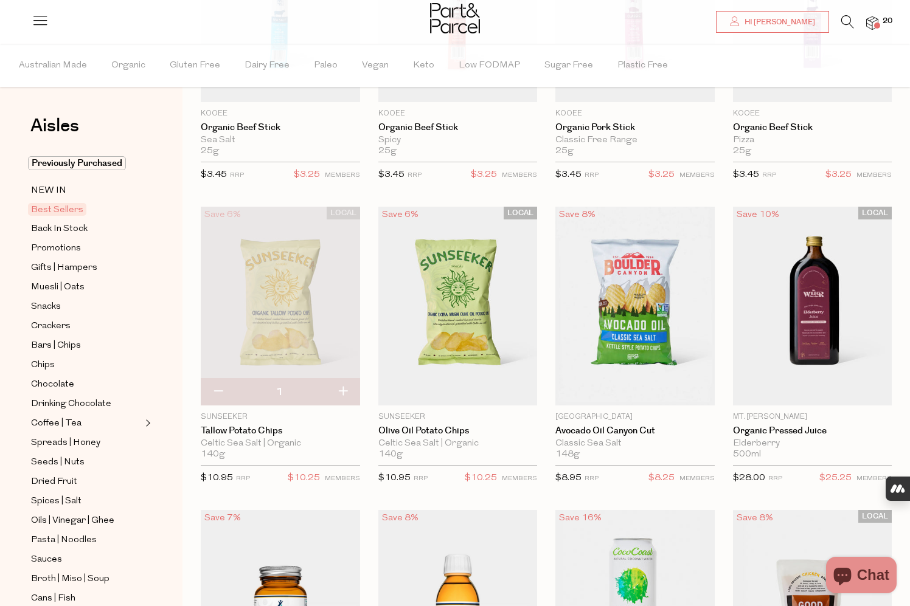
type input "[EMAIL_ADDRESS][DOMAIN_NAME]"
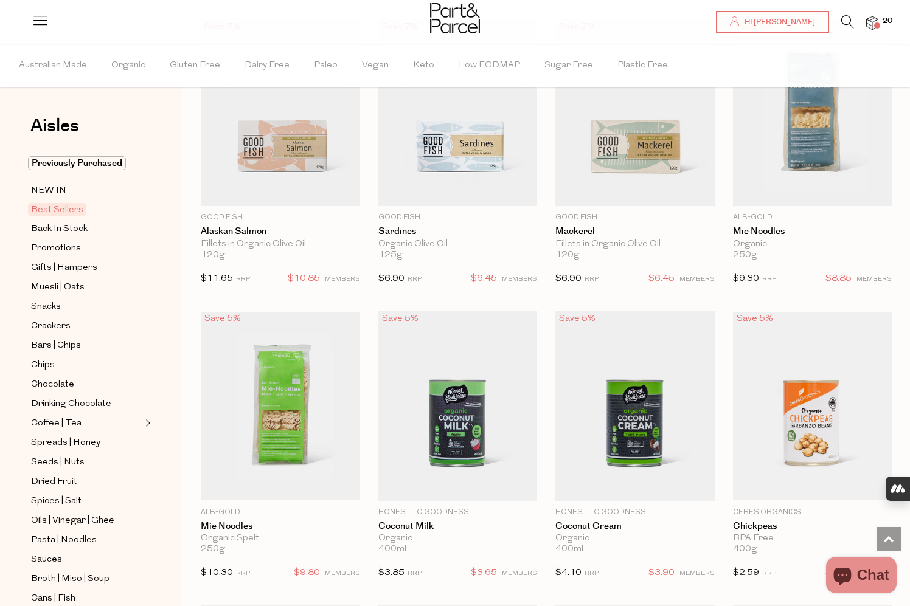
scroll to position [1321, 0]
click at [282, 418] on img at bounding box center [280, 405] width 159 height 188
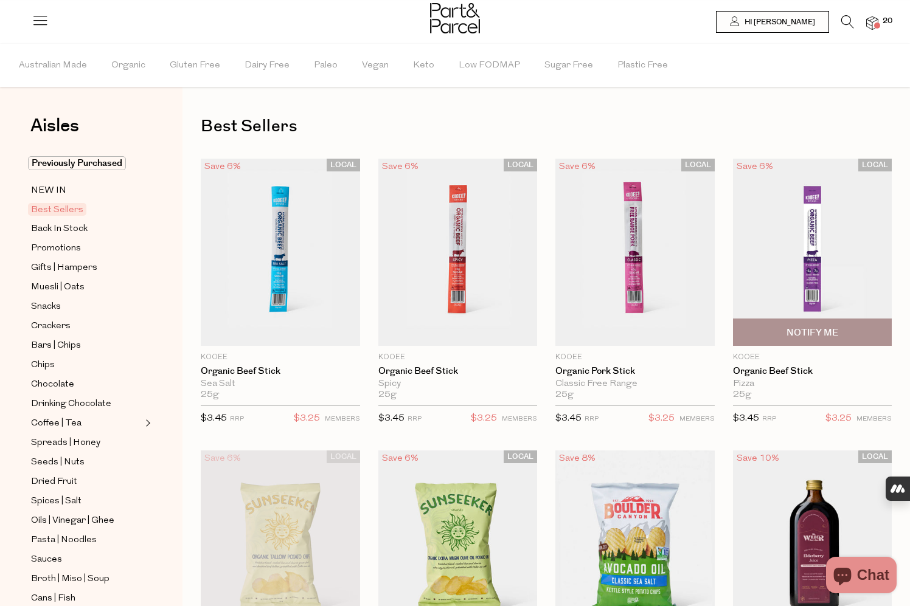
click at [815, 283] on img at bounding box center [812, 253] width 159 height 188
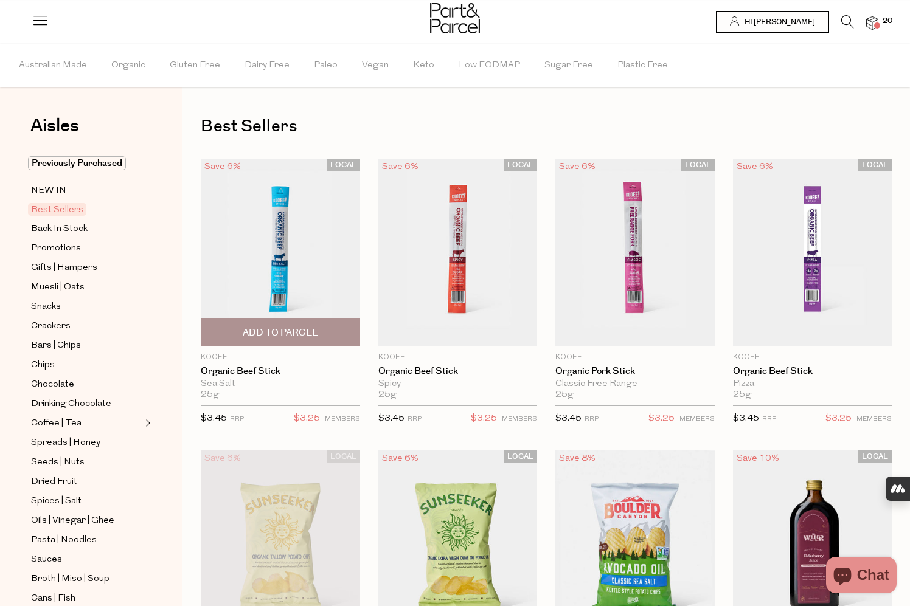
click at [282, 229] on img at bounding box center [280, 253] width 159 height 188
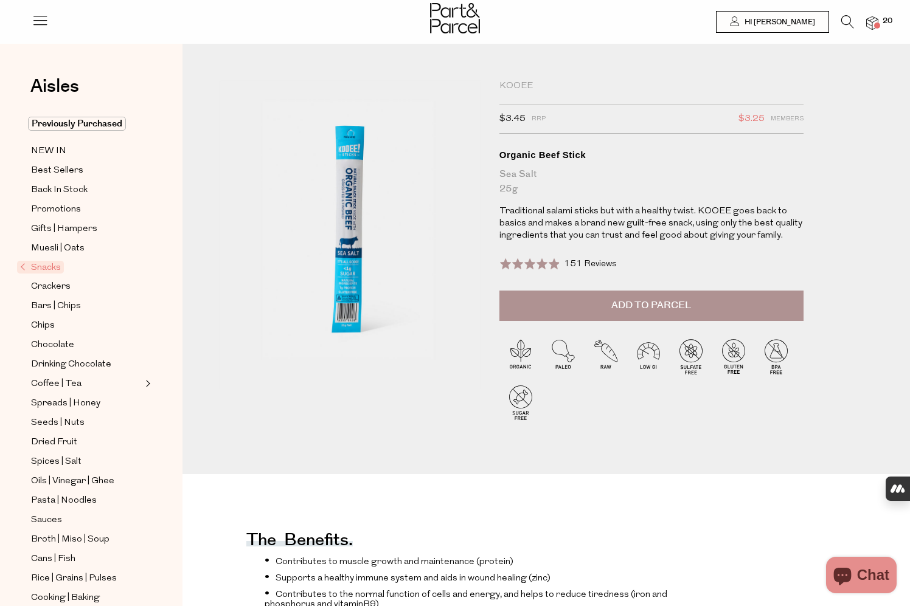
type input "[EMAIL_ADDRESS][DOMAIN_NAME]"
click at [628, 306] on span "Add to Parcel" at bounding box center [651, 306] width 80 height 14
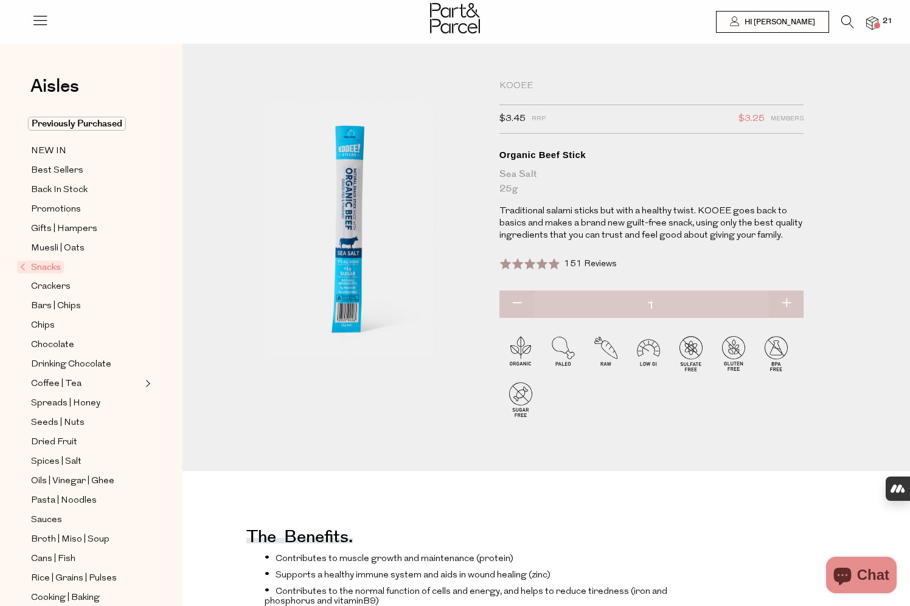
click at [873, 21] on img at bounding box center [872, 23] width 12 height 14
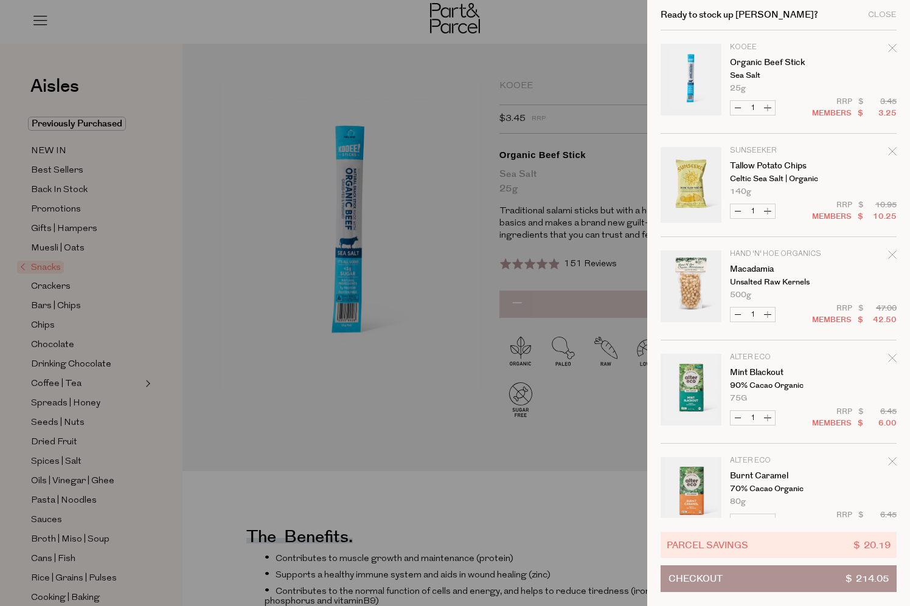
click at [767, 212] on button "Increase Tallow Potato Chips" at bounding box center [767, 211] width 15 height 14
type input "2"
click at [763, 108] on button "Increase Organic Beef Stick" at bounding box center [767, 108] width 15 height 14
type input "2"
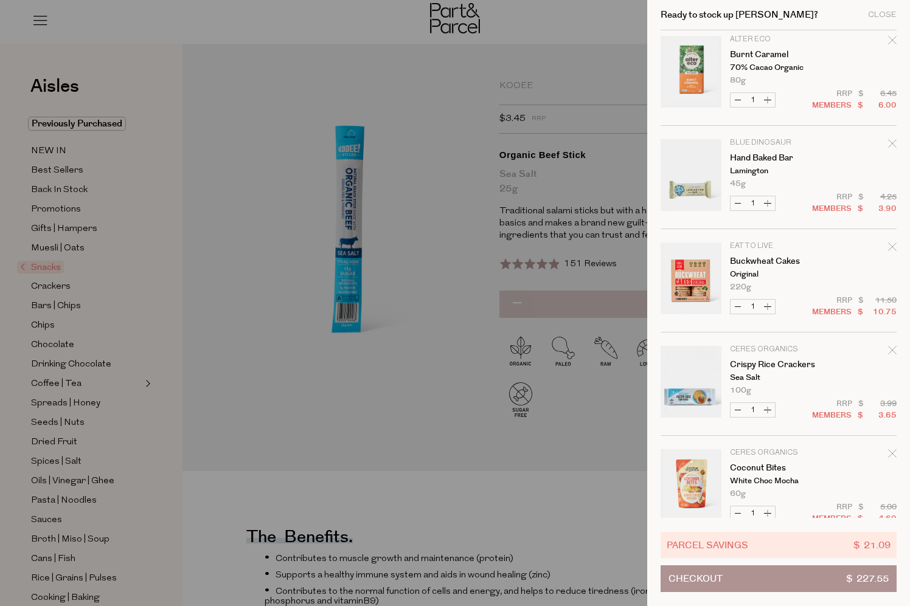
scroll to position [429, 0]
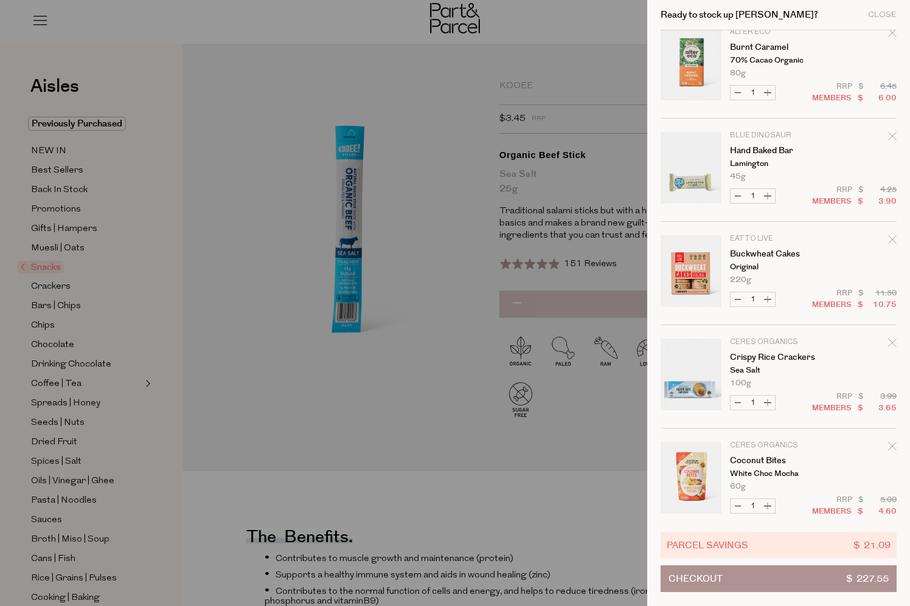
click at [771, 198] on button "Increase Hand Baked Bar" at bounding box center [767, 196] width 15 height 14
type input "2"
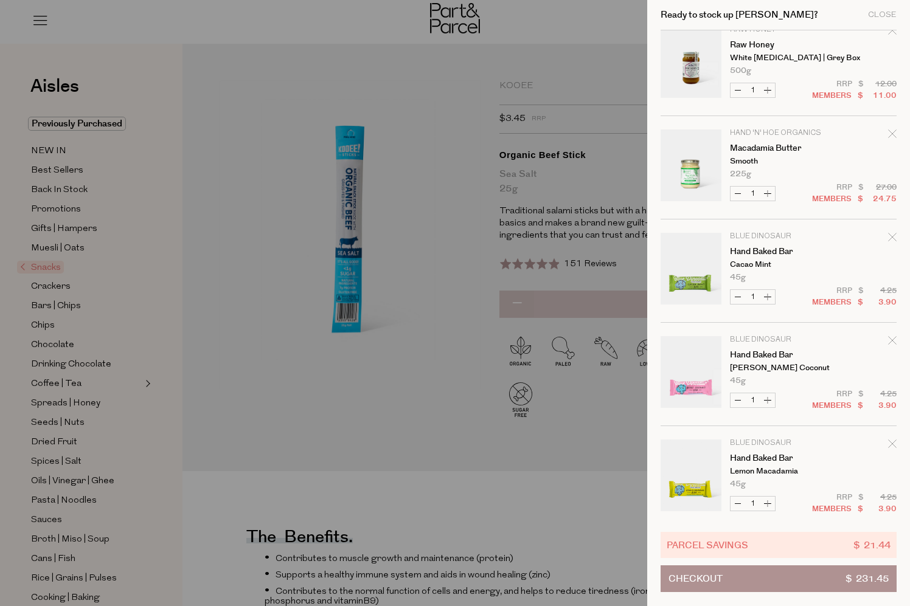
scroll to position [1379, 0]
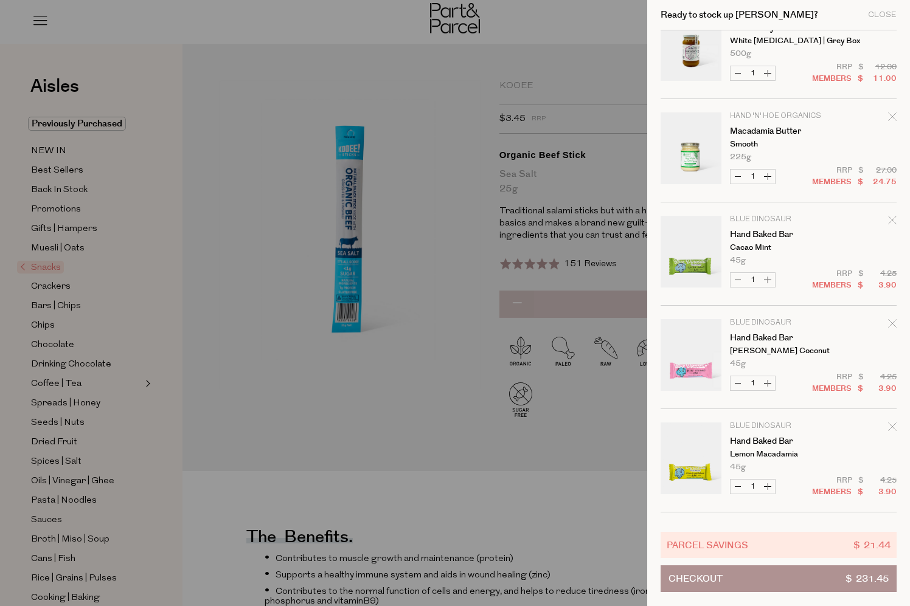
click at [768, 283] on button "Increase Hand Baked Bar" at bounding box center [767, 280] width 15 height 14
type input "2"
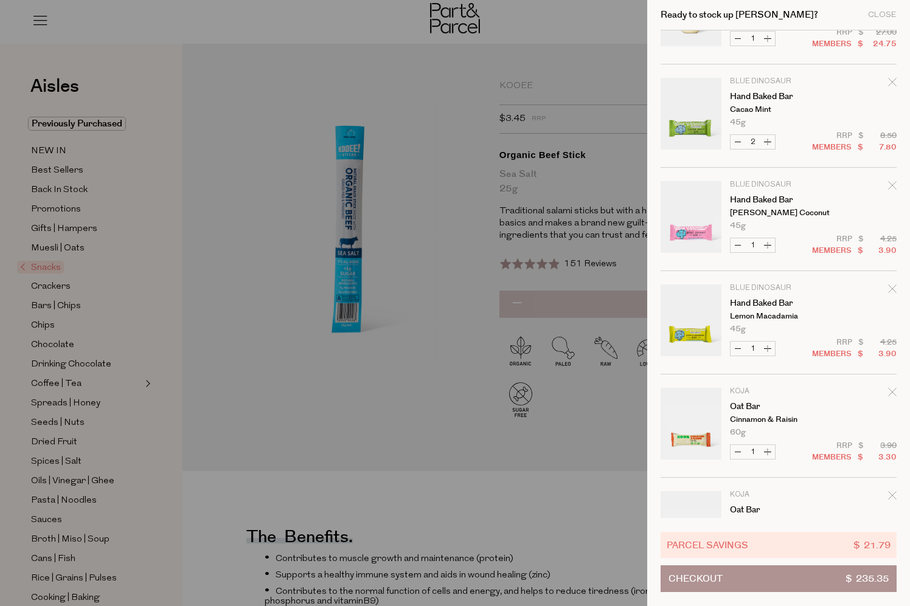
scroll to position [1684, 0]
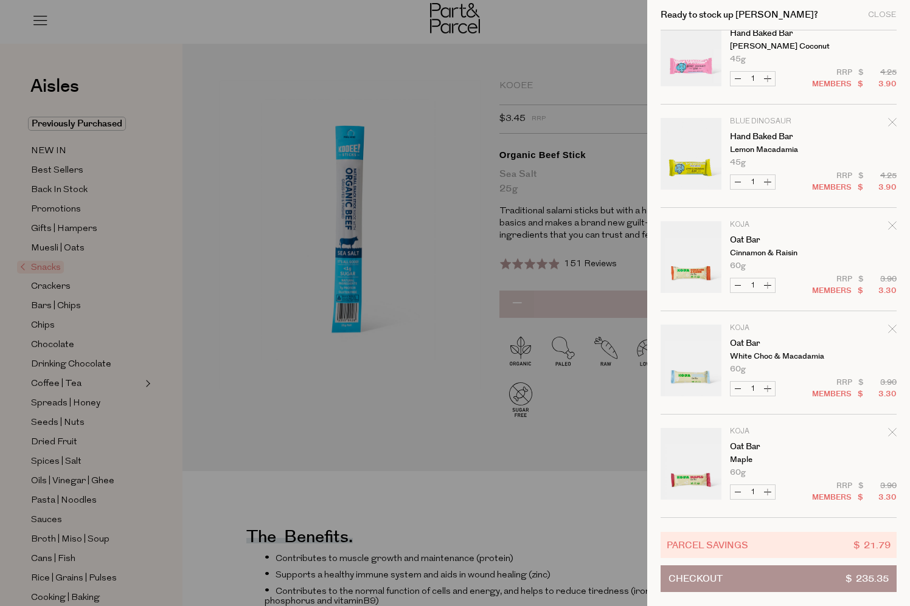
click at [768, 498] on button "Increase Oat Bar" at bounding box center [767, 492] width 15 height 14
type input "2"
click at [771, 389] on button "Increase Oat Bar" at bounding box center [767, 389] width 15 height 14
type input "2"
click at [768, 286] on button "Increase Oat Bar" at bounding box center [767, 286] width 15 height 14
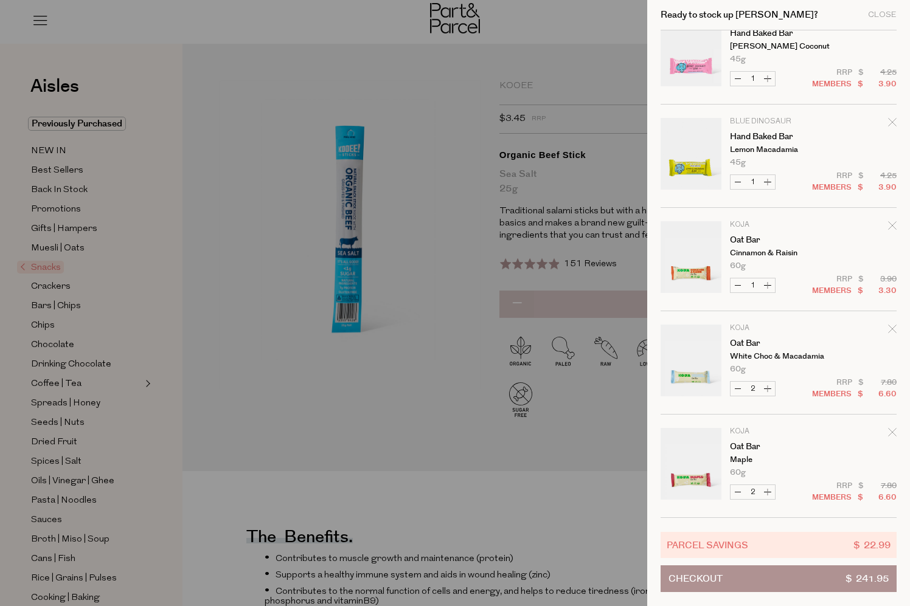
type input "2"
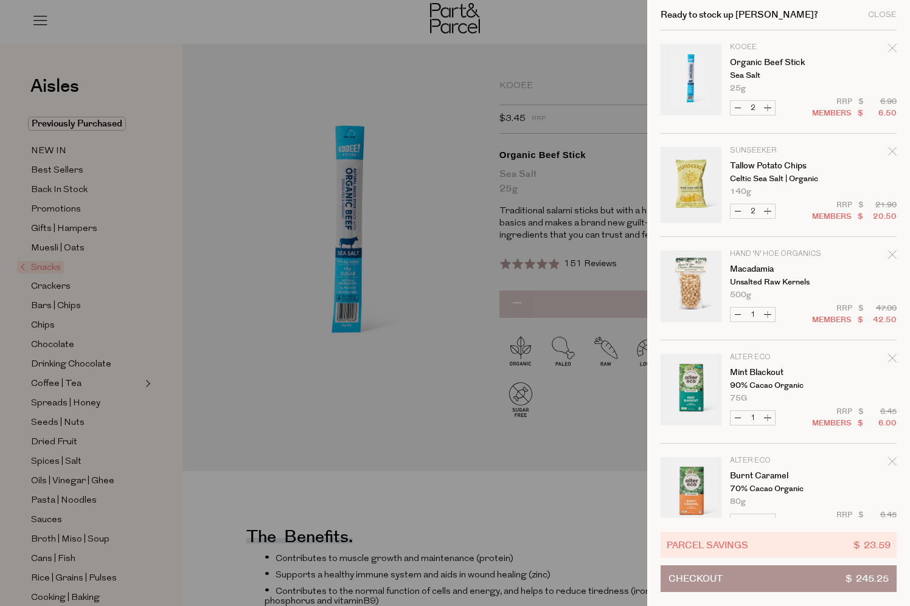
click at [767, 185] on td "Sunseeker Tallow Potato Chips Celtic Sea Salt | Organic 140g Only 47 Available" at bounding box center [813, 171] width 167 height 49
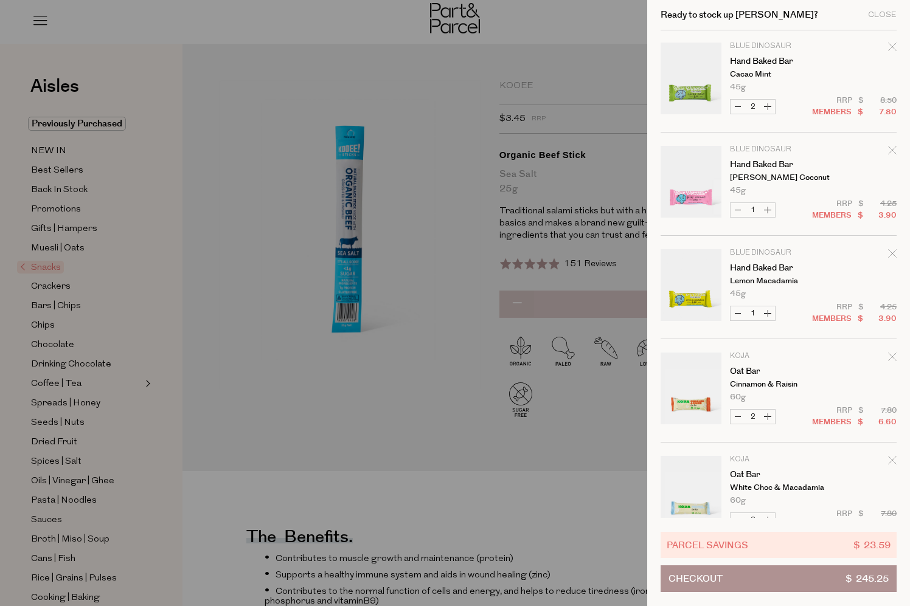
scroll to position [1551, 0]
click at [766, 212] on button "Increase Hand Baked Bar" at bounding box center [767, 211] width 15 height 14
type input "2"
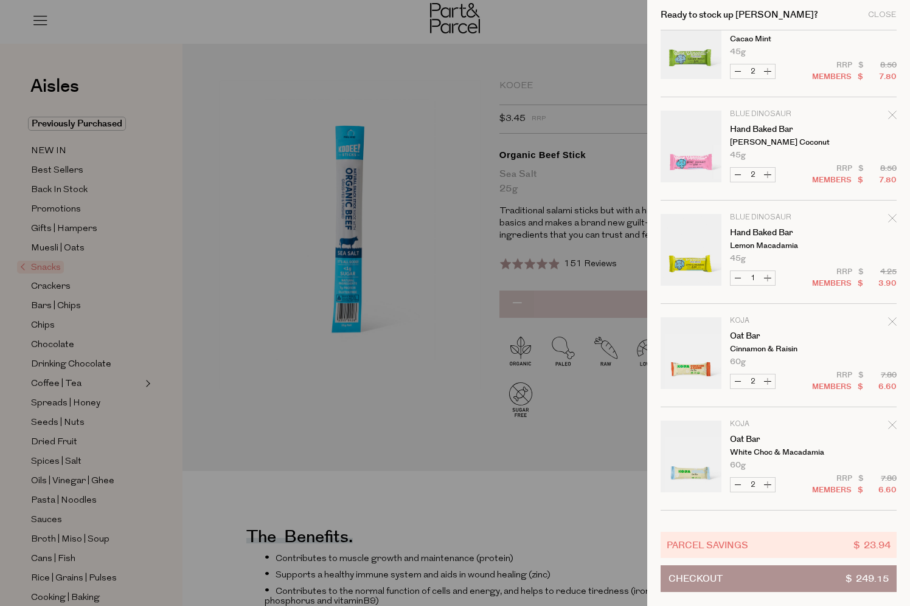
scroll to position [1586, 0]
click at [766, 282] on button "Increase Hand Baked Bar" at bounding box center [767, 279] width 15 height 14
type input "2"
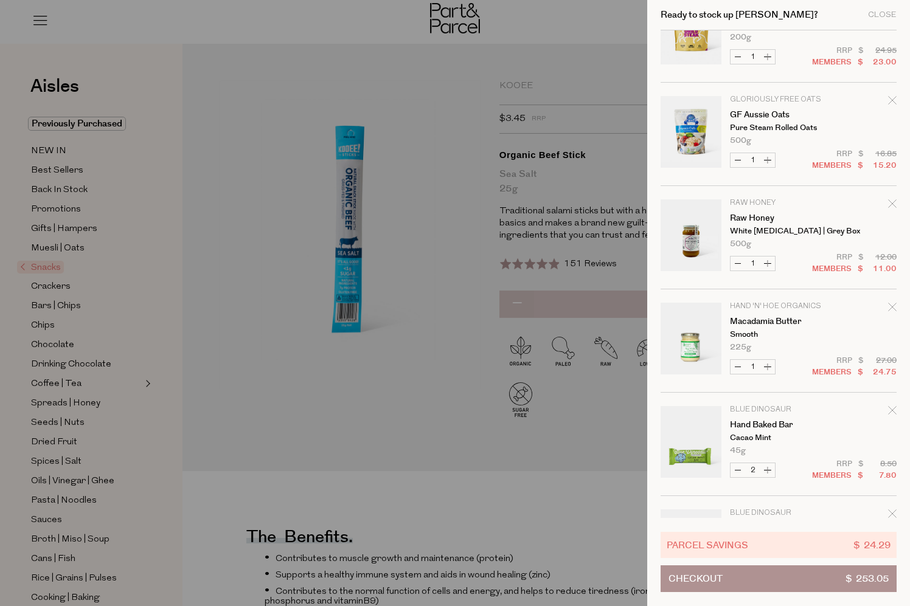
scroll to position [1252, 0]
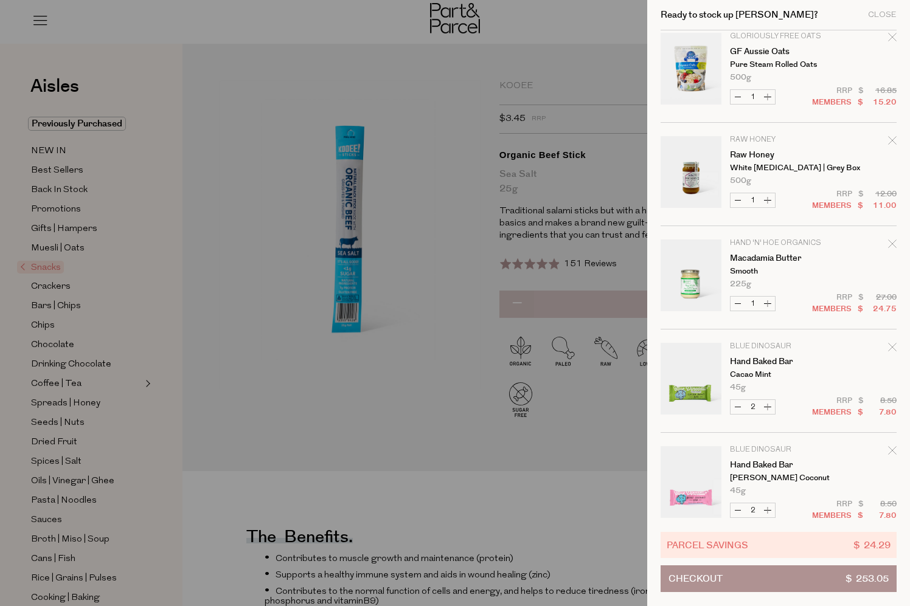
click at [724, 575] on button "Checkout $ 253.05" at bounding box center [779, 579] width 236 height 27
